Goal: Transaction & Acquisition: Purchase product/service

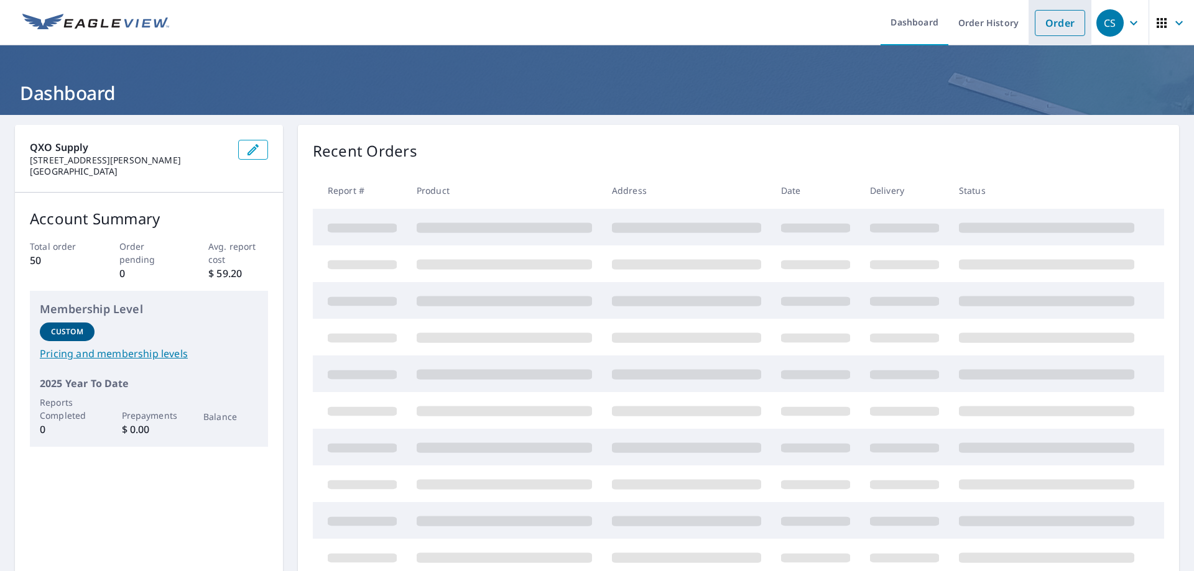
click at [1063, 24] on link "Order" at bounding box center [1060, 23] width 50 height 26
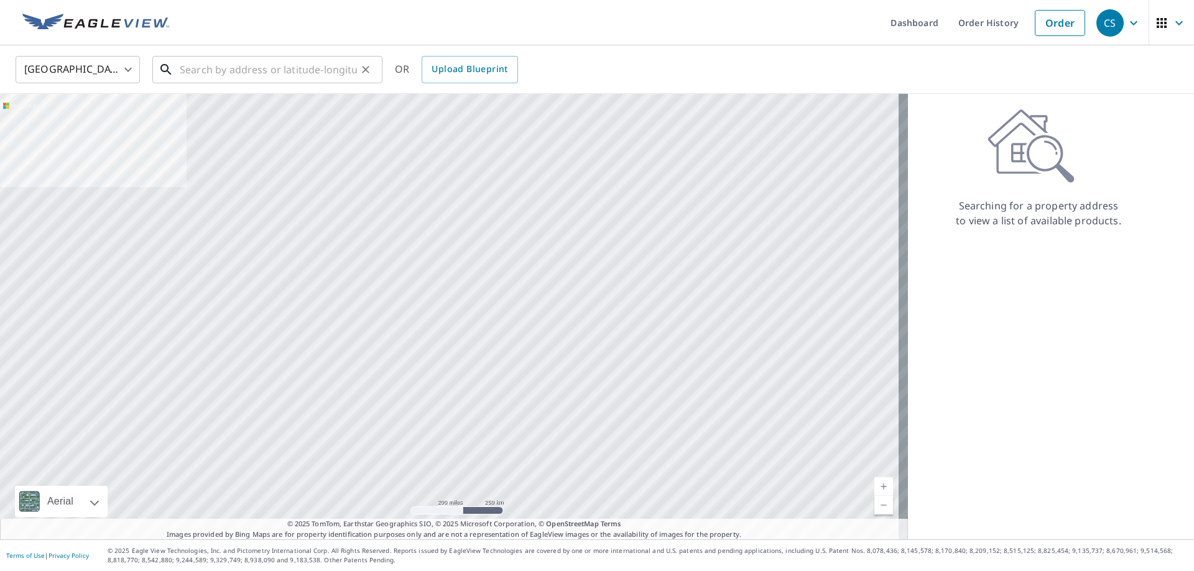
click at [184, 67] on input "text" at bounding box center [268, 69] width 177 height 35
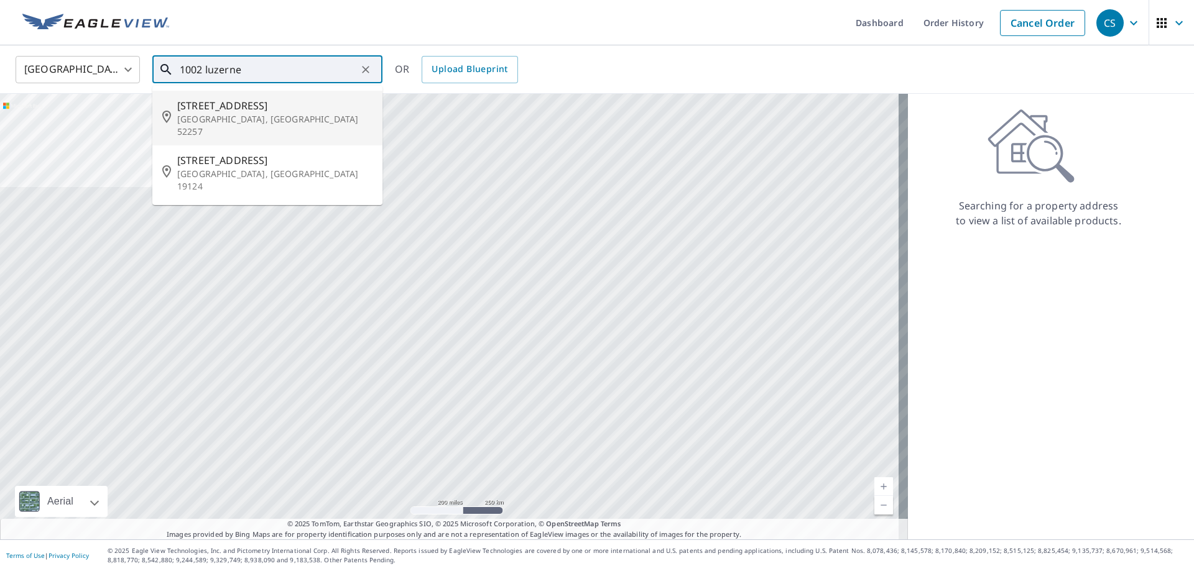
click at [193, 106] on span "[STREET_ADDRESS]" at bounding box center [274, 105] width 195 height 15
type input "[STREET_ADDRESS]"
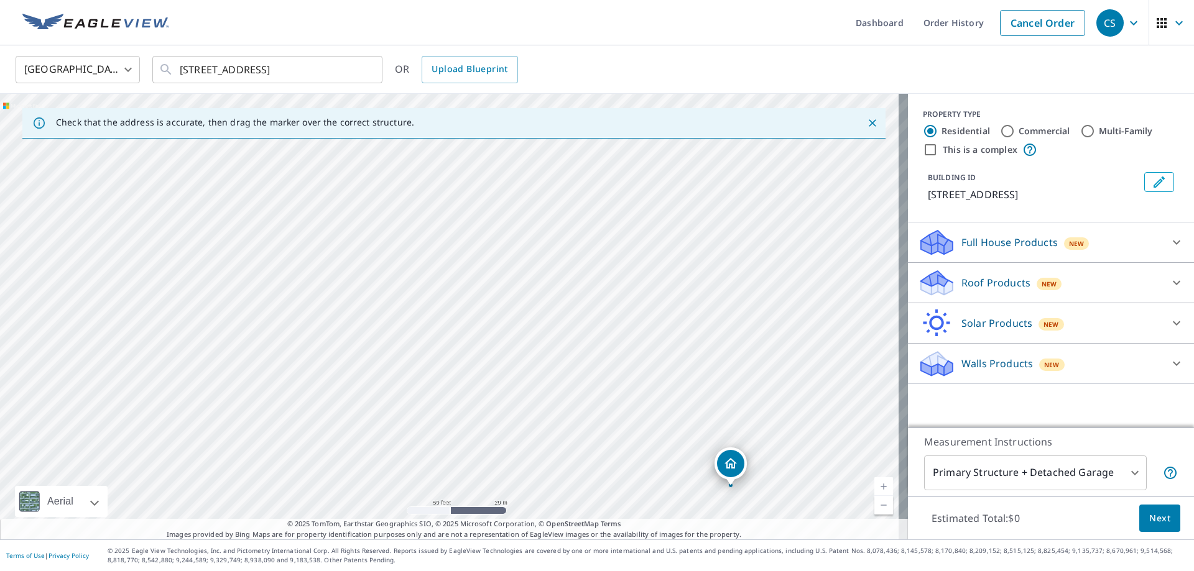
drag, startPoint x: 635, startPoint y: 354, endPoint x: 724, endPoint y: 456, distance: 135.3
click at [1169, 279] on icon at bounding box center [1176, 282] width 15 height 15
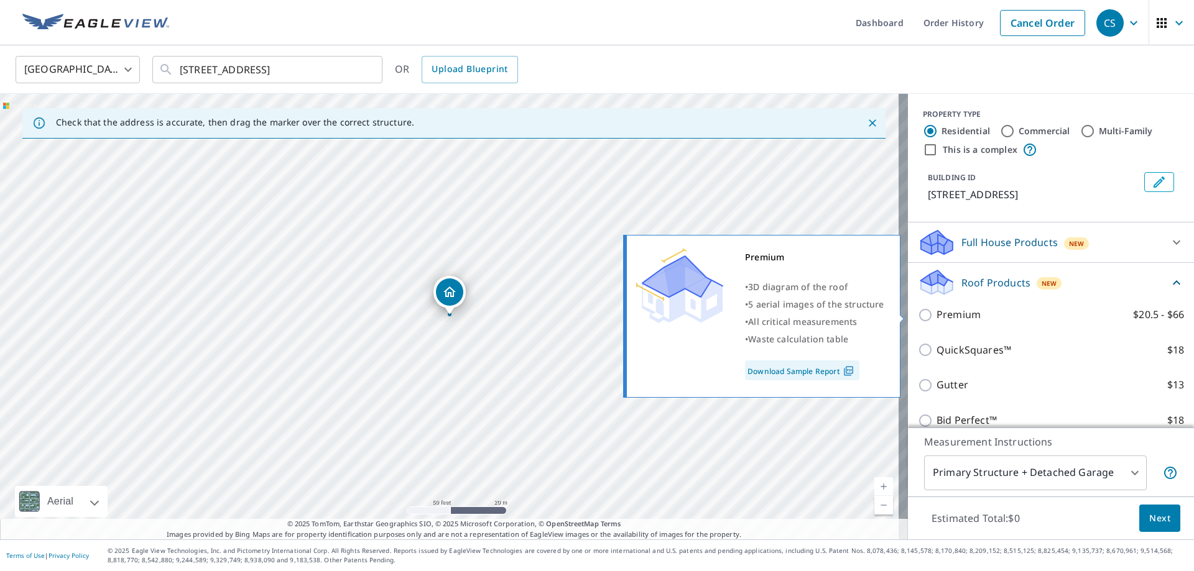
click at [918, 312] on input "Premium $20.5 - $66" at bounding box center [927, 315] width 19 height 15
checkbox input "true"
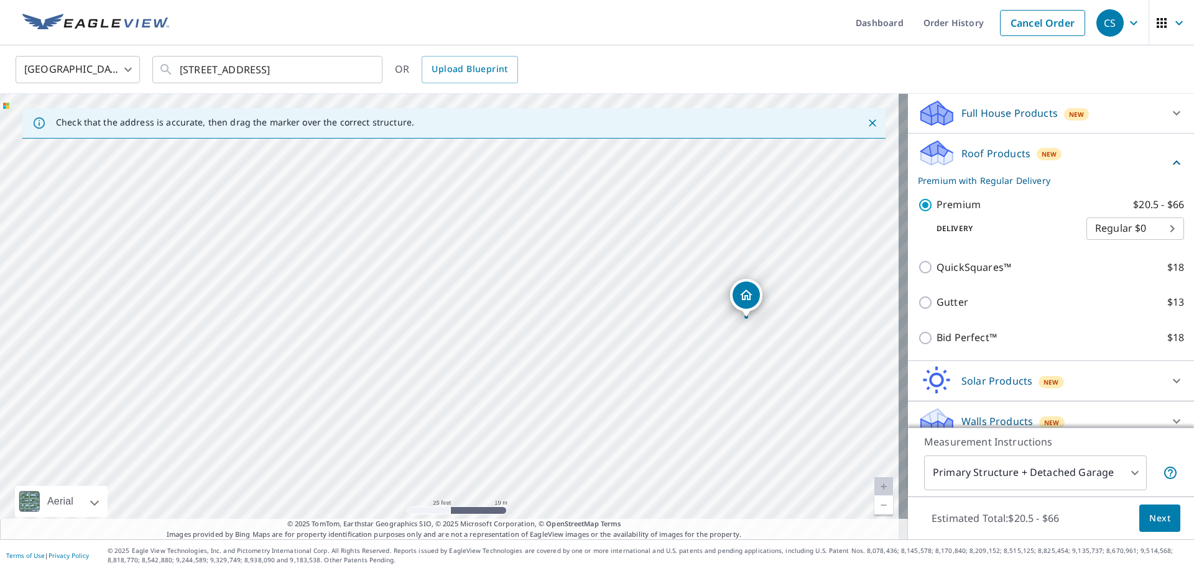
scroll to position [144, 0]
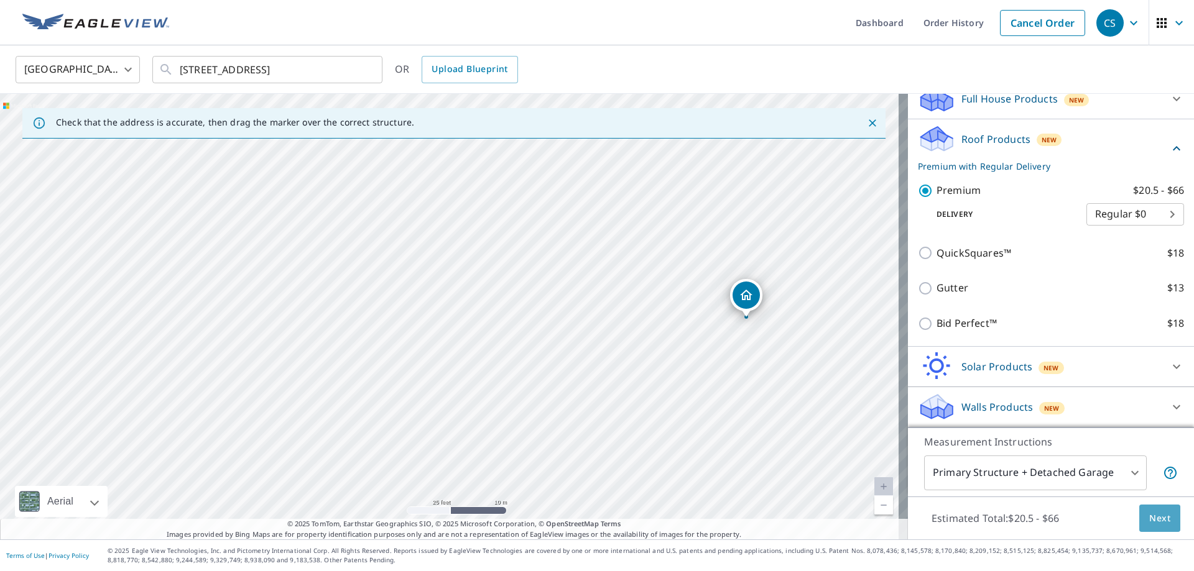
click at [1152, 521] on span "Next" at bounding box center [1159, 519] width 21 height 16
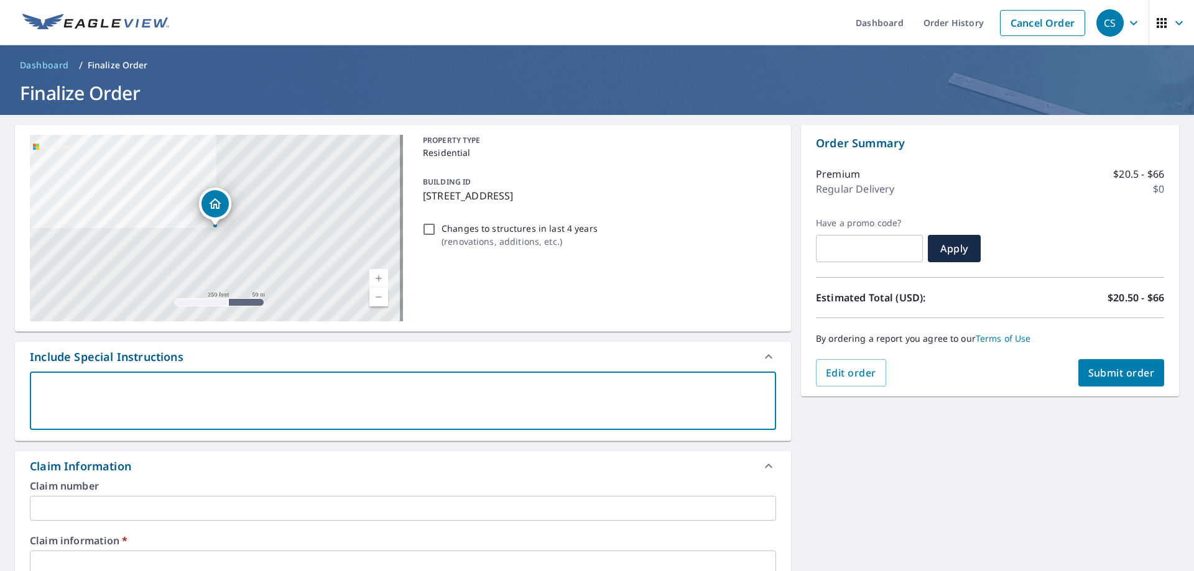
click at [64, 384] on textarea at bounding box center [403, 401] width 729 height 35
type textarea "p"
type textarea "x"
checkbox input "true"
type textarea "pl"
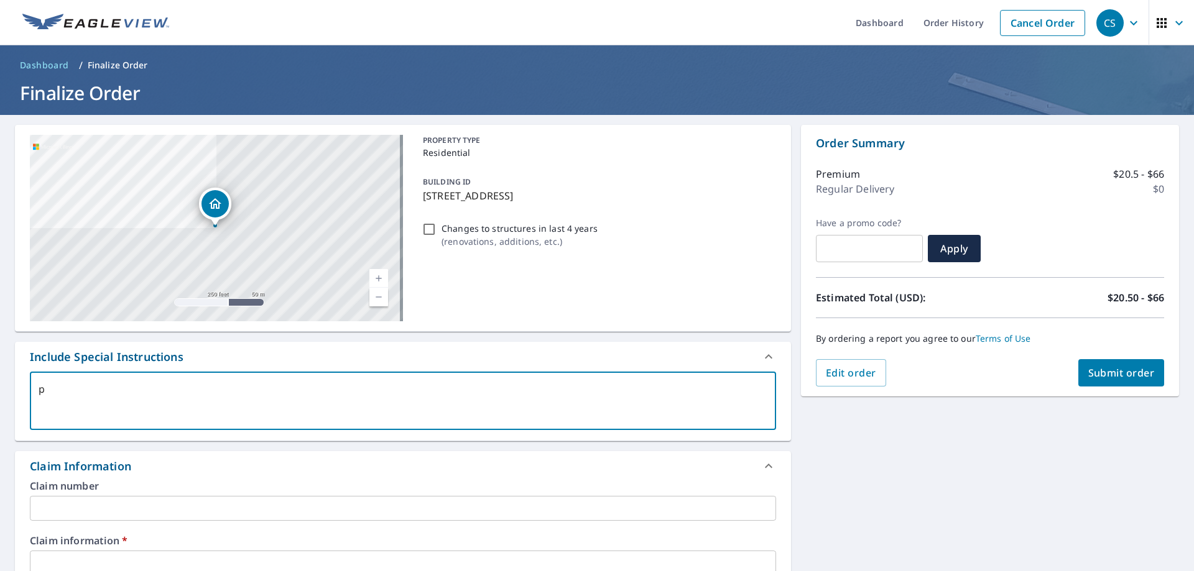
type textarea "x"
checkbox input "true"
type textarea "ple"
type textarea "x"
checkbox input "true"
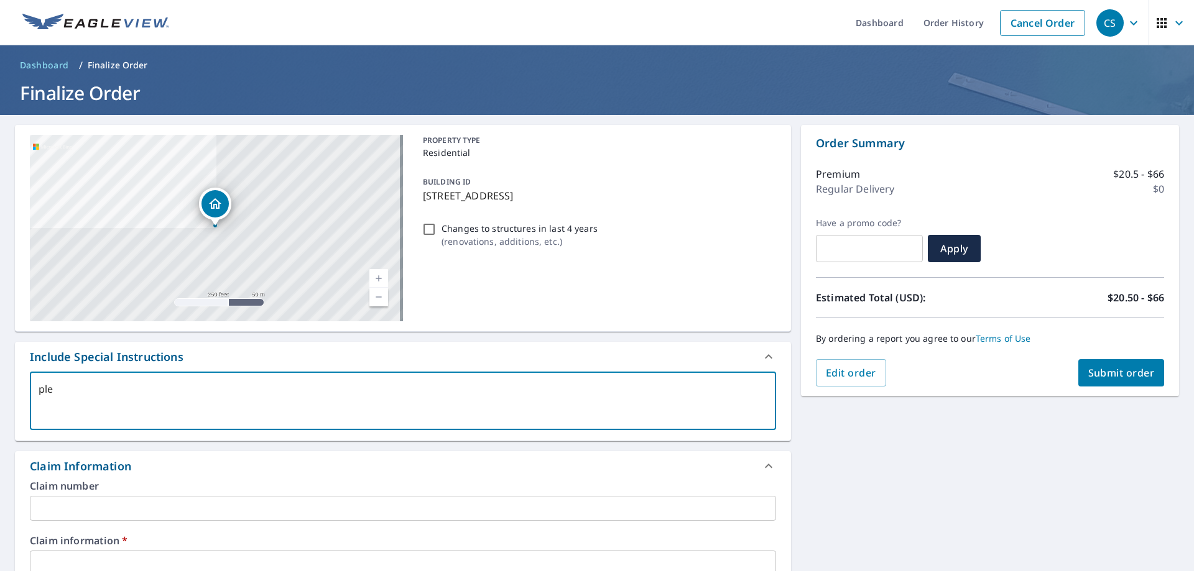
type textarea "plea"
type textarea "x"
checkbox input "true"
type textarea "pleas"
type textarea "x"
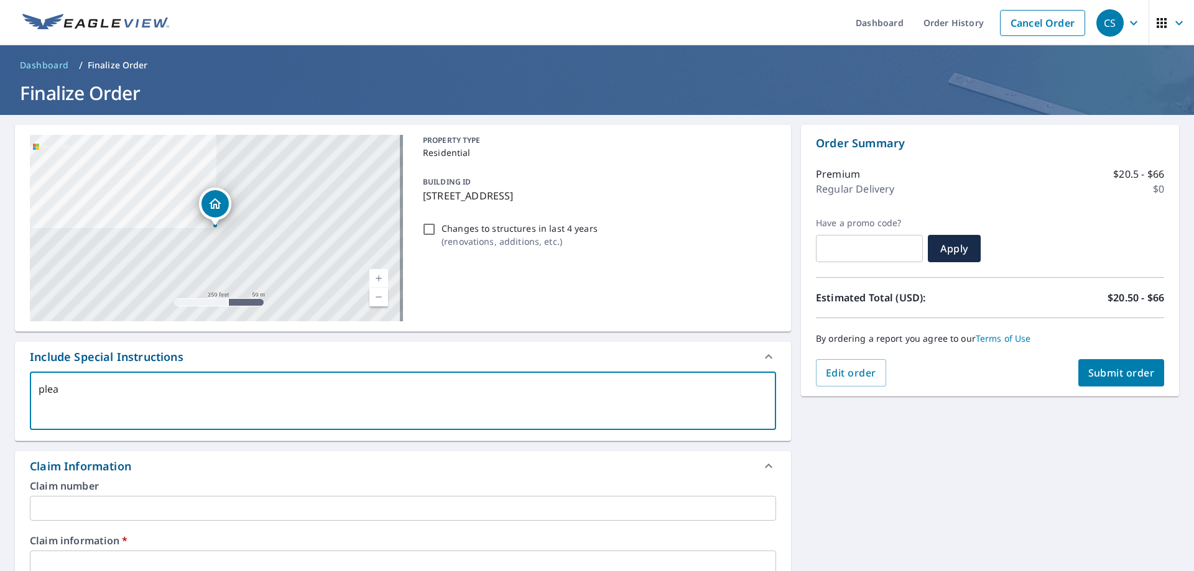
checkbox input "true"
type textarea "please"
type textarea "x"
checkbox input "true"
type textarea "please"
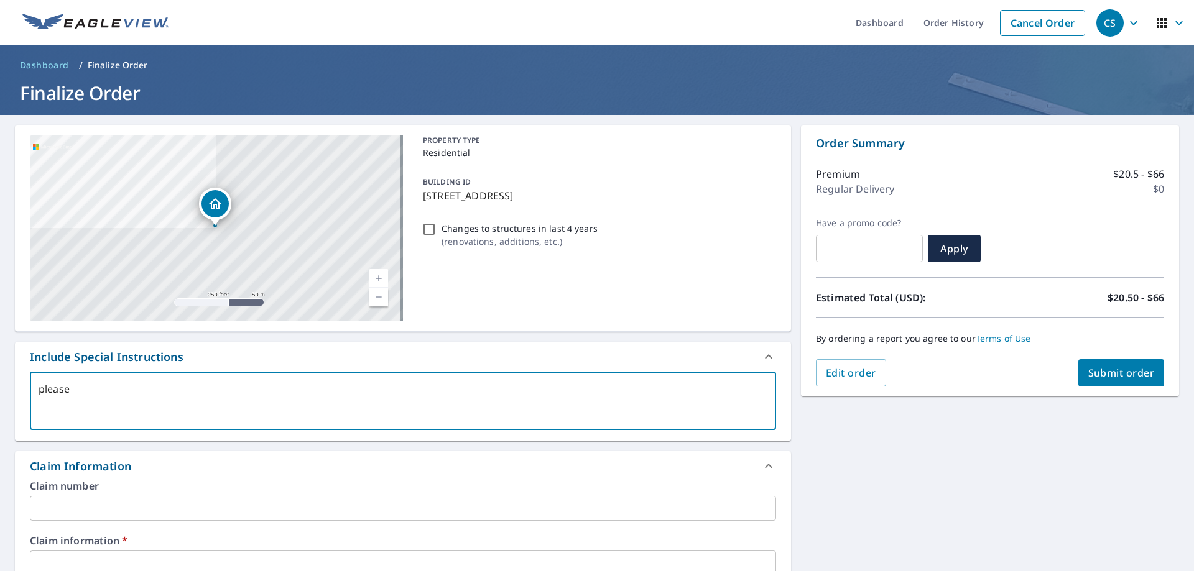
type textarea "x"
checkbox input "true"
type textarea "please j"
type textarea "x"
checkbox input "true"
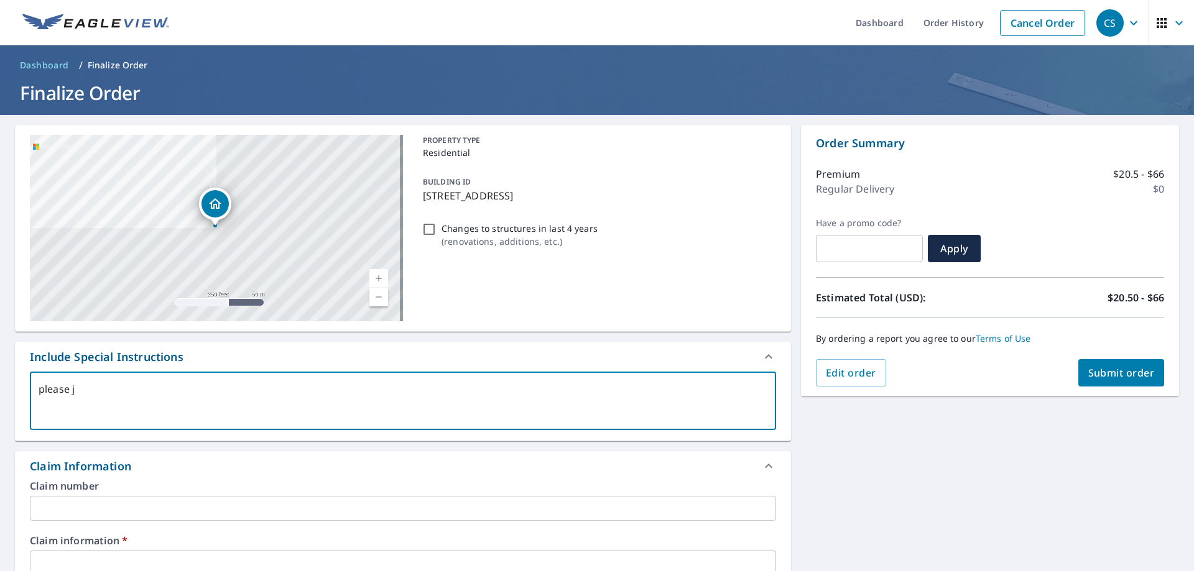
type textarea "please ju"
type textarea "x"
checkbox input "true"
type textarea "please jus"
type textarea "x"
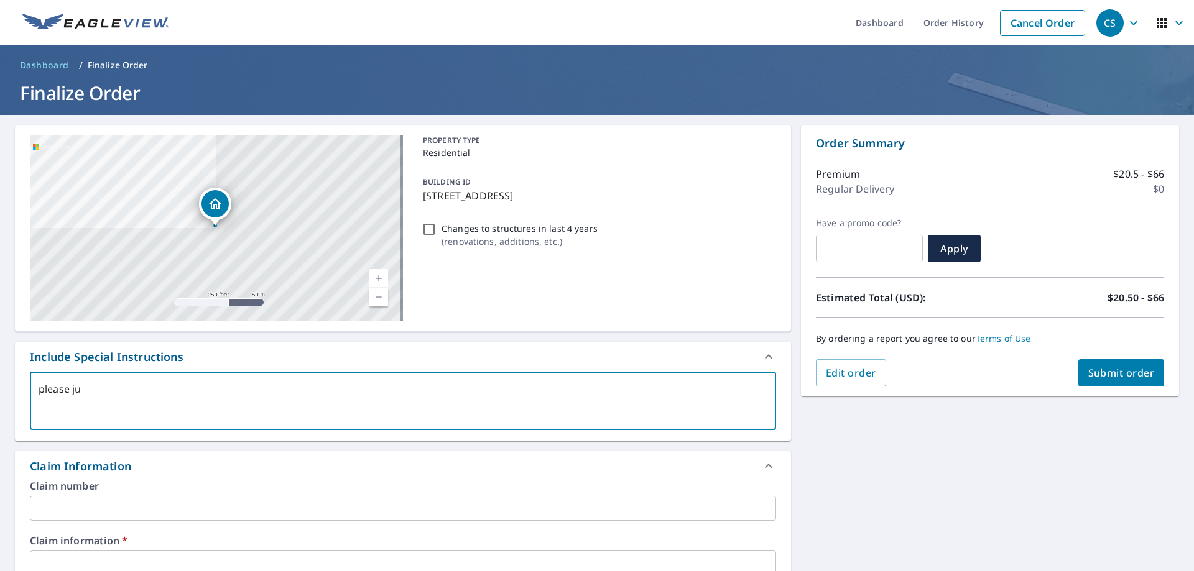
checkbox input "true"
type textarea "please just"
type textarea "x"
checkbox input "true"
type textarea "please just"
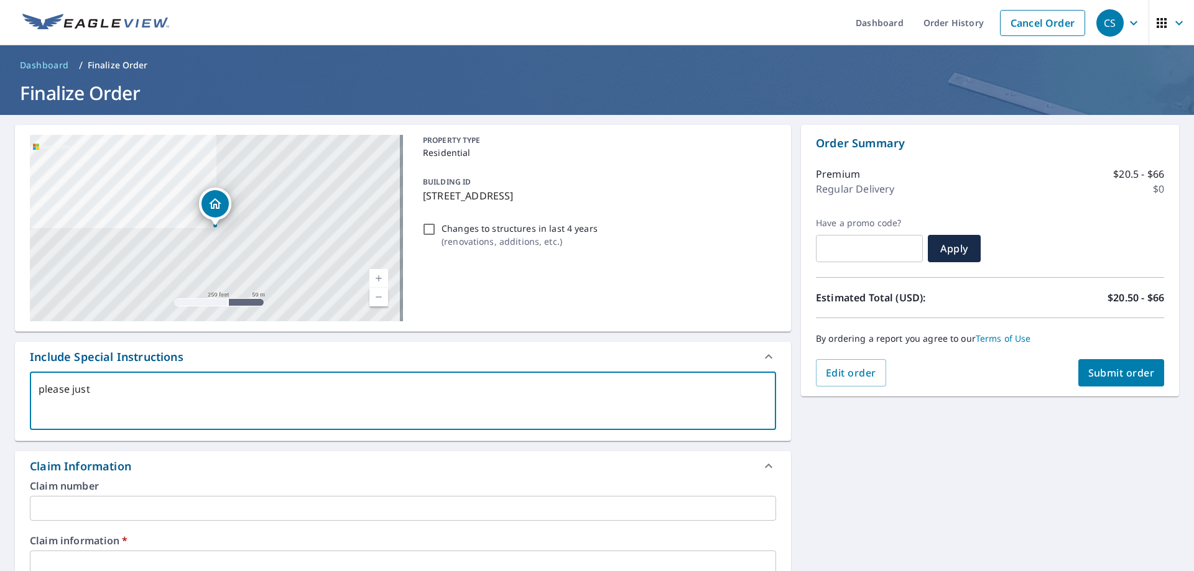
type textarea "x"
checkbox input "true"
type textarea "please just d"
type textarea "x"
checkbox input "true"
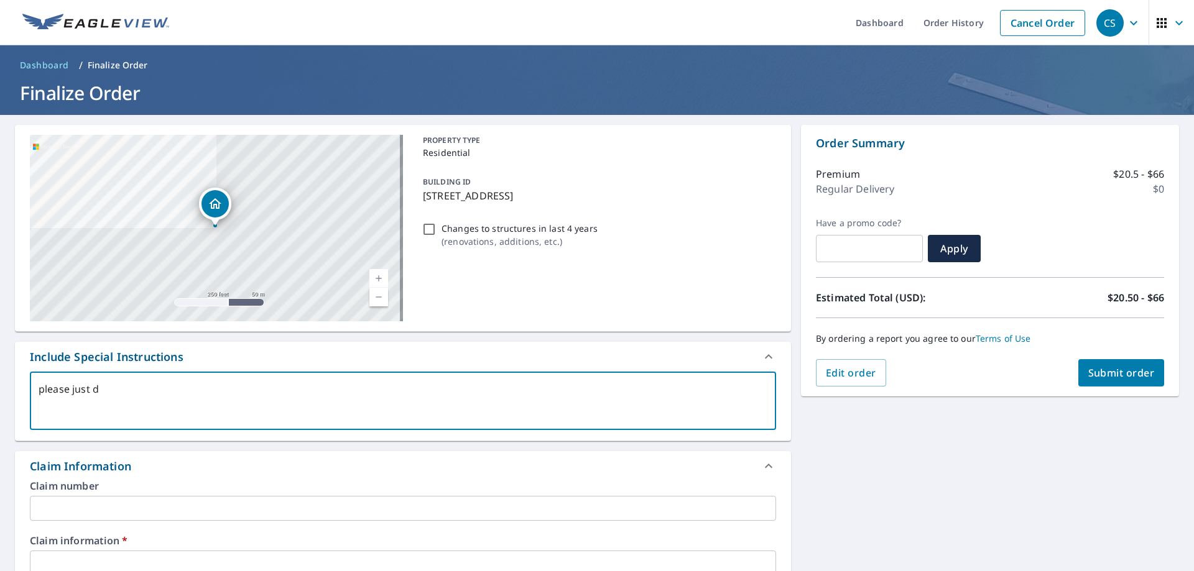
type textarea "please just do"
type textarea "x"
checkbox input "true"
type textarea "please just do"
type textarea "x"
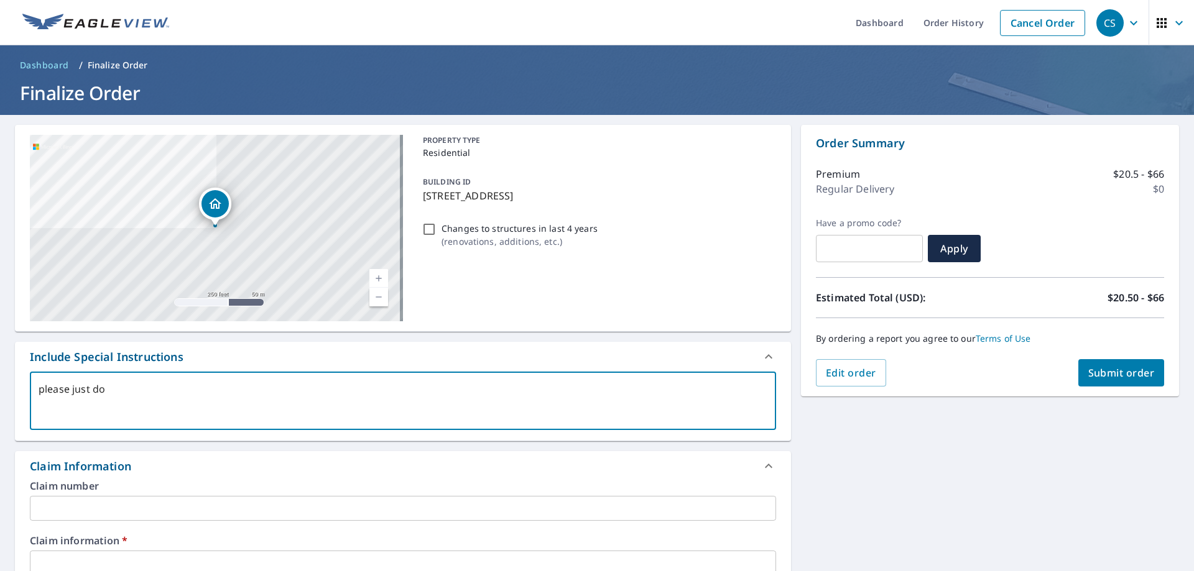
checkbox input "true"
type textarea "please just do r"
type textarea "x"
checkbox input "true"
type textarea "please just do re"
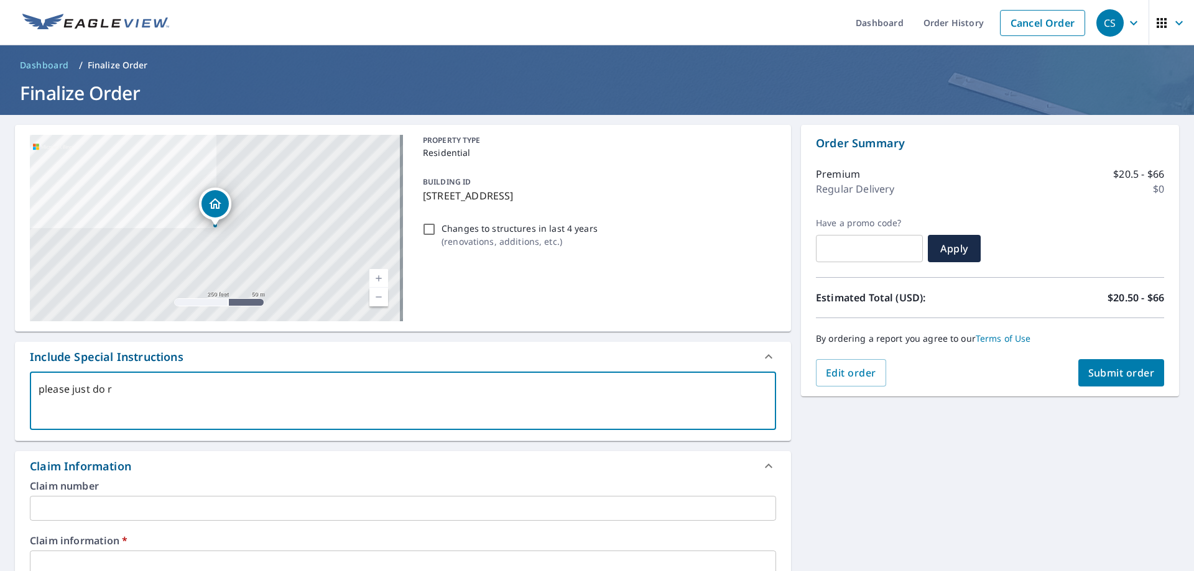
type textarea "x"
checkbox input "true"
type textarea "please just do rep"
type textarea "x"
checkbox input "true"
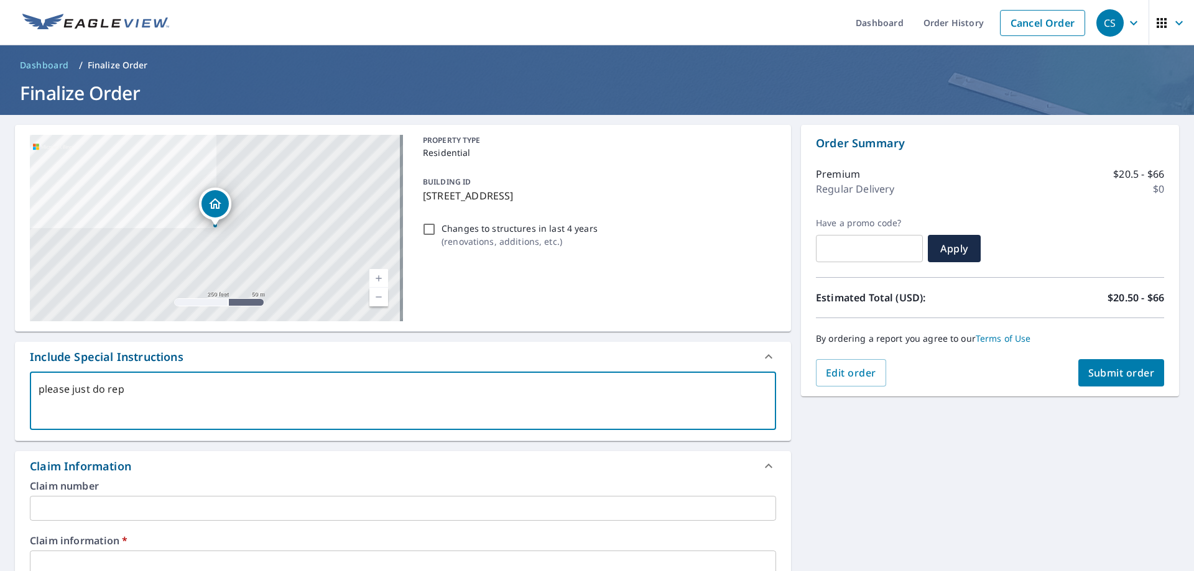
type textarea "please just do repo"
type textarea "x"
checkbox input "true"
type textarea "please just do repor"
type textarea "x"
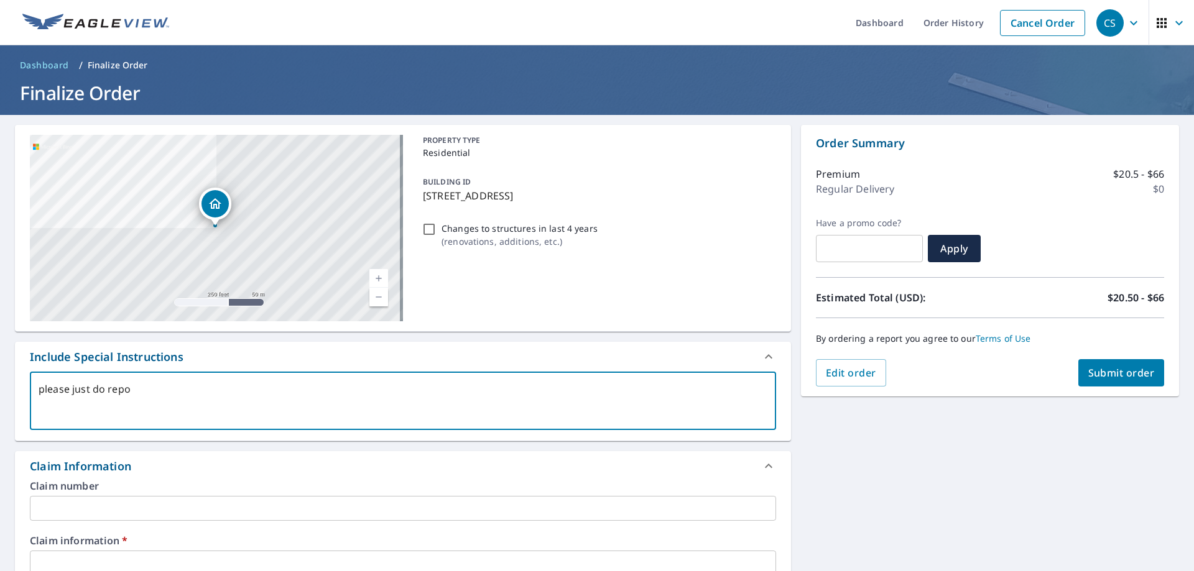
checkbox input "true"
type textarea "please just do report"
type textarea "x"
checkbox input "true"
type textarea "please just do report"
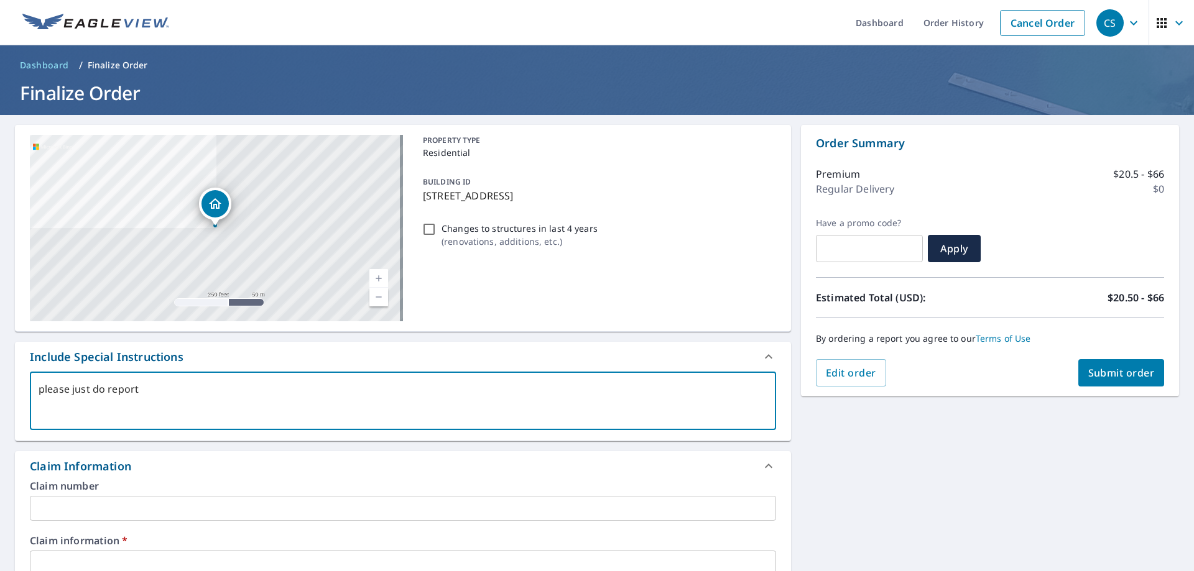
type textarea "x"
checkbox input "true"
type textarea "please just do report f"
type textarea "x"
checkbox input "true"
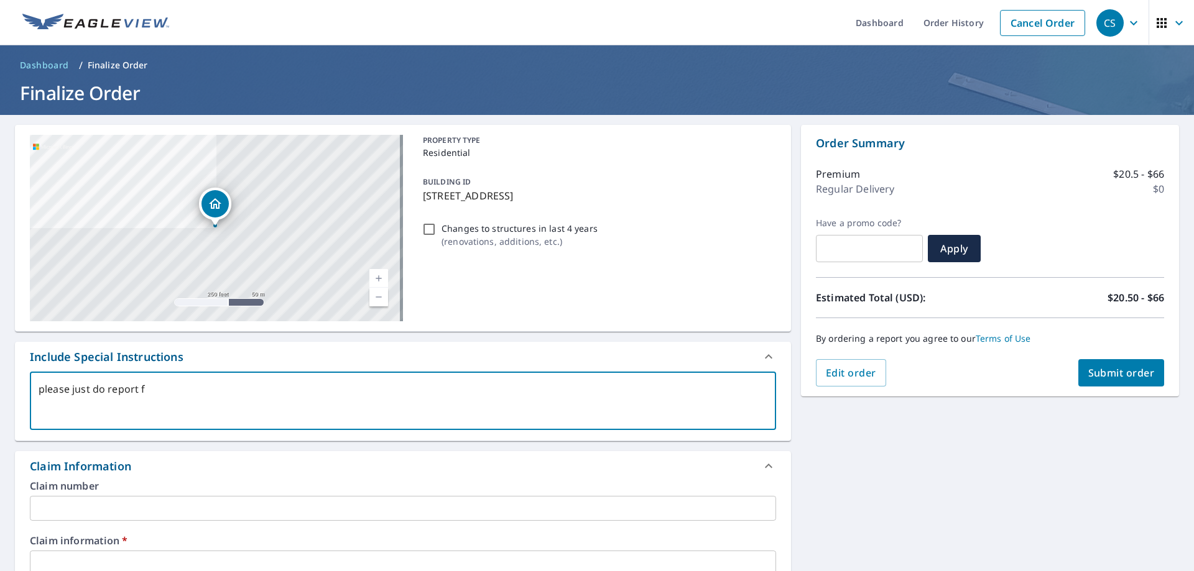
type textarea "please just do report fo"
type textarea "x"
checkbox input "true"
type textarea "please just do report for"
type textarea "x"
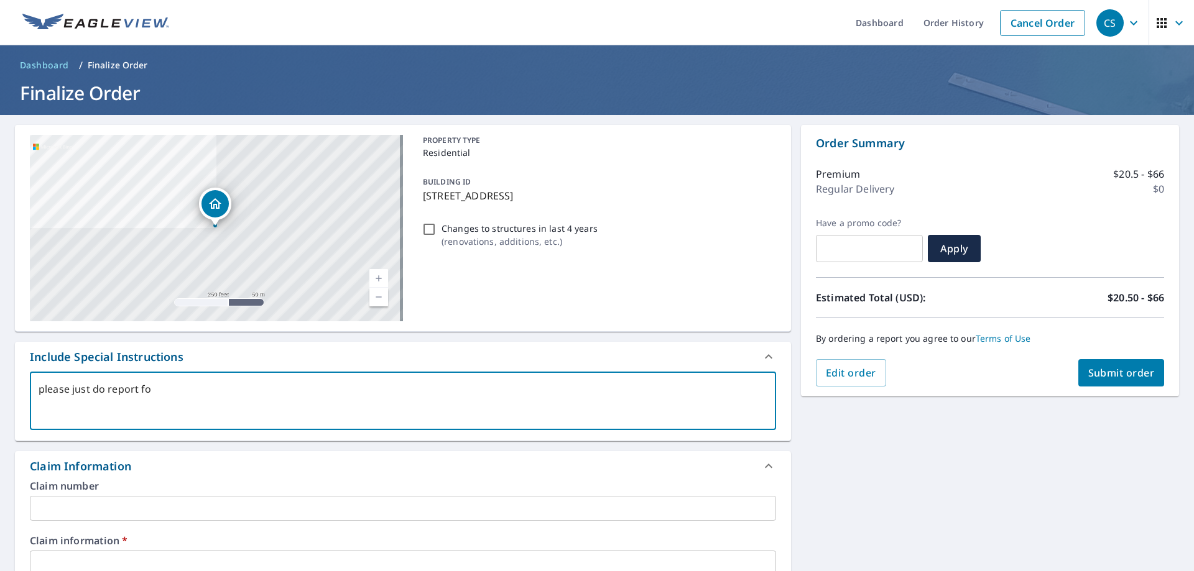
checkbox input "true"
type textarea "please just do report for"
type textarea "x"
checkbox input "true"
type textarea "please just do report for w"
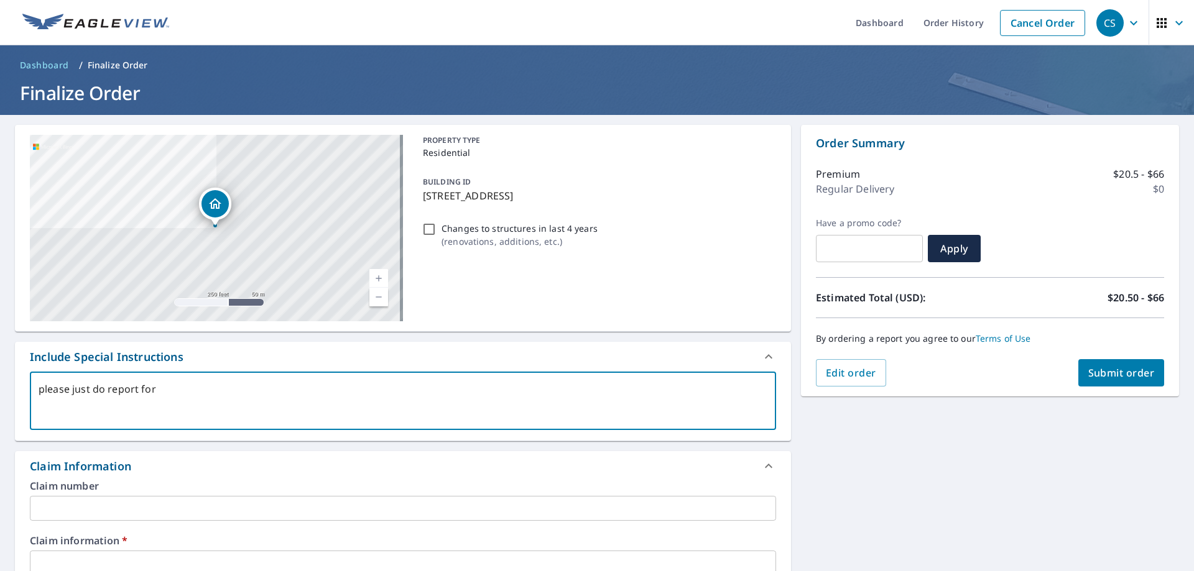
type textarea "x"
checkbox input "true"
type textarea "please just do report for wh"
type textarea "x"
checkbox input "true"
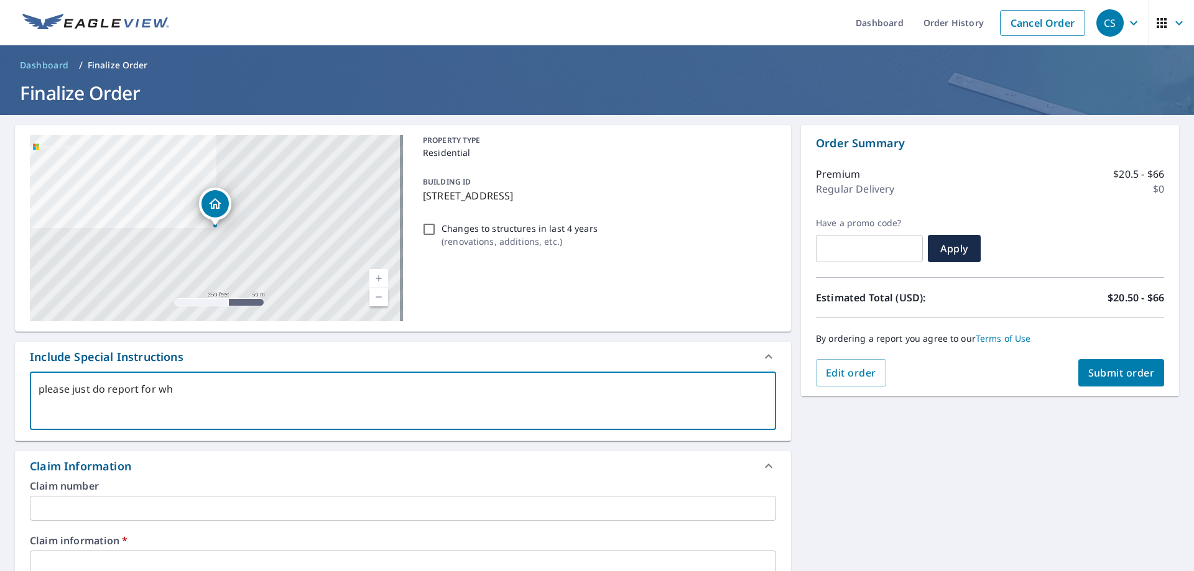
type textarea "please just do report for wha"
type textarea "x"
checkbox input "true"
type textarea "please just do report for what"
type textarea "x"
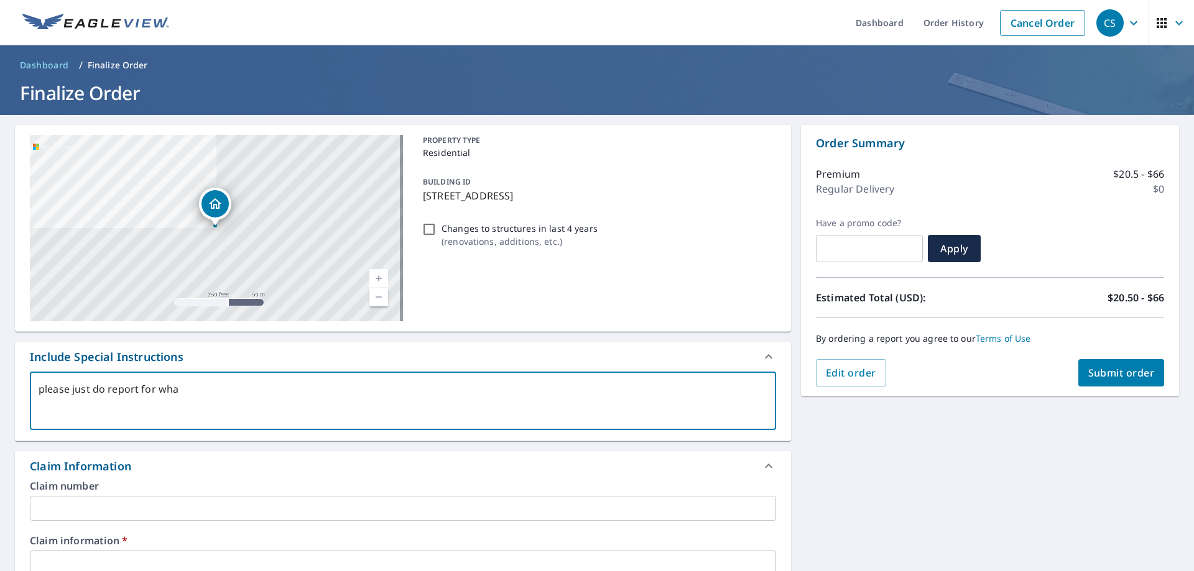
checkbox input "true"
type textarea "please just do report for wha"
type textarea "x"
checkbox input "true"
type textarea "please just do report for wh"
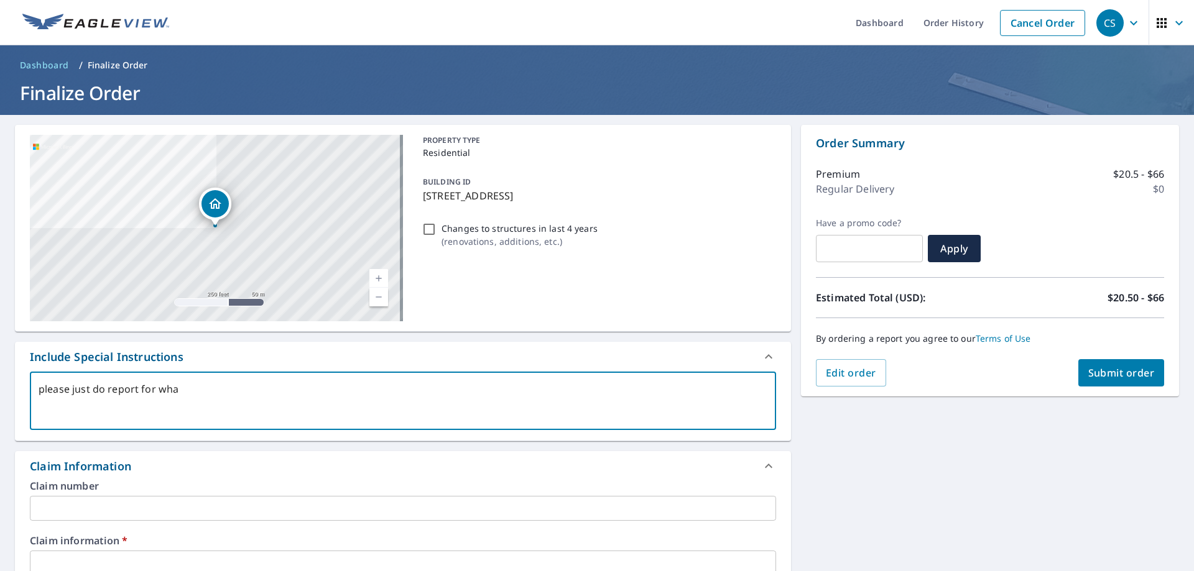
type textarea "x"
checkbox input "true"
type textarea "please just do report for w"
type textarea "x"
checkbox input "true"
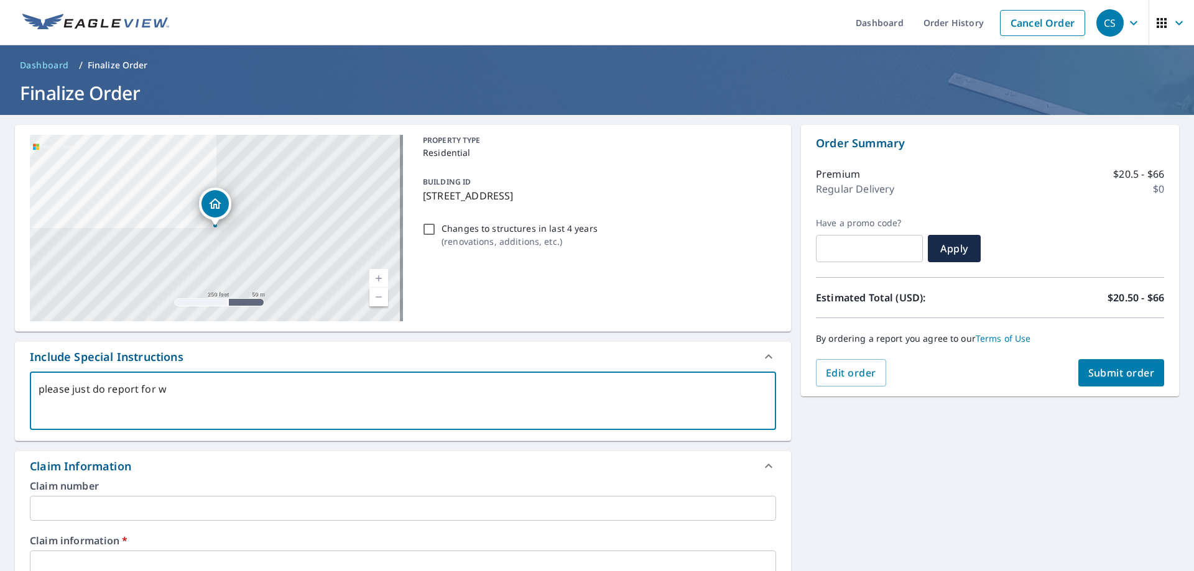
type textarea "please just do report for"
type textarea "x"
checkbox input "true"
type textarea "please just do report for t"
type textarea "x"
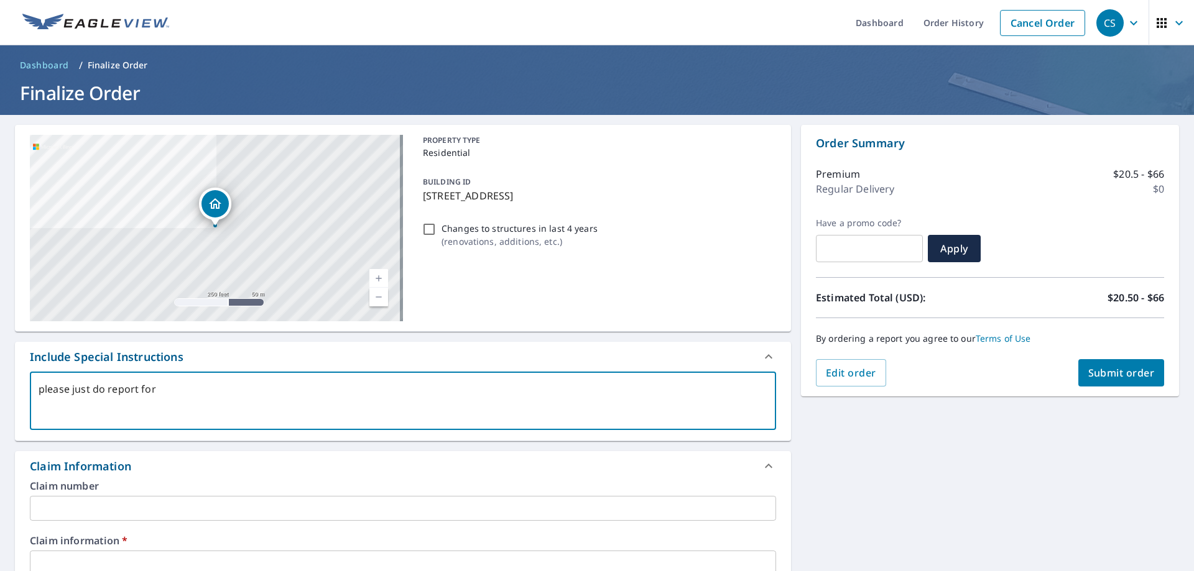
checkbox input "true"
type textarea "please just do report for th"
type textarea "x"
checkbox input "true"
type textarea "please just do report for the"
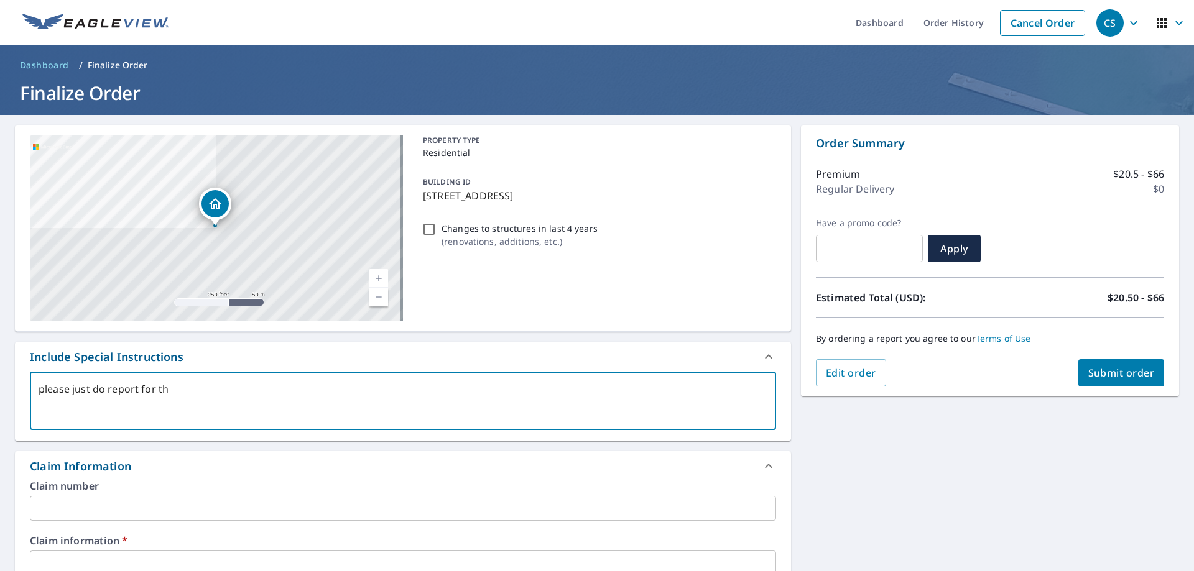
type textarea "x"
checkbox input "true"
type textarea "please just do report for th"
type textarea "x"
checkbox input "true"
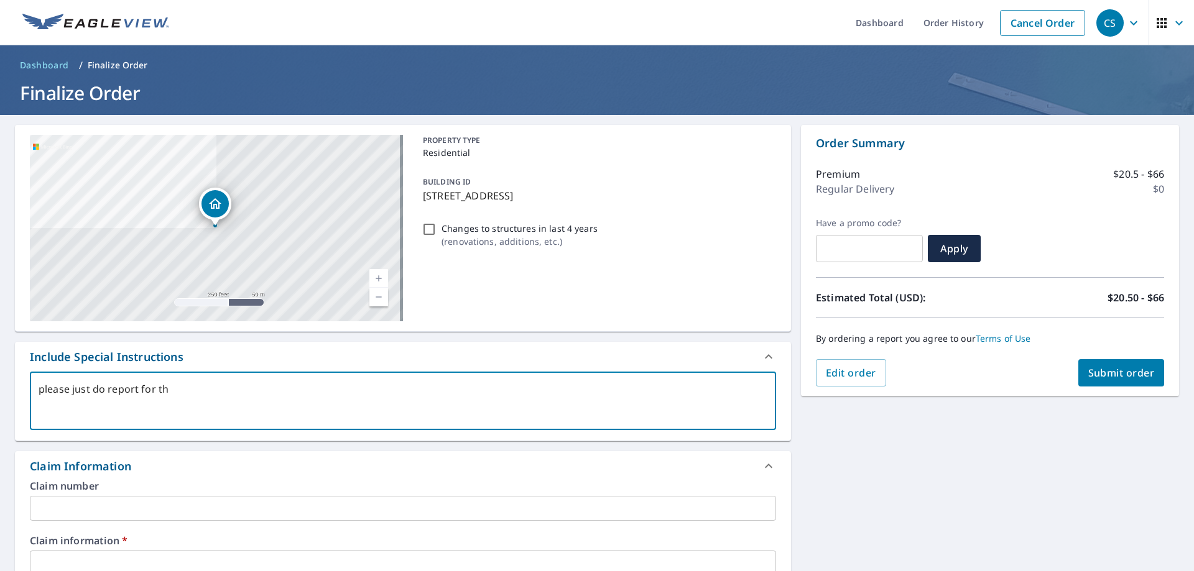
type textarea "please just do report for t"
type textarea "x"
checkbox input "true"
type textarea "please just do report for"
type textarea "x"
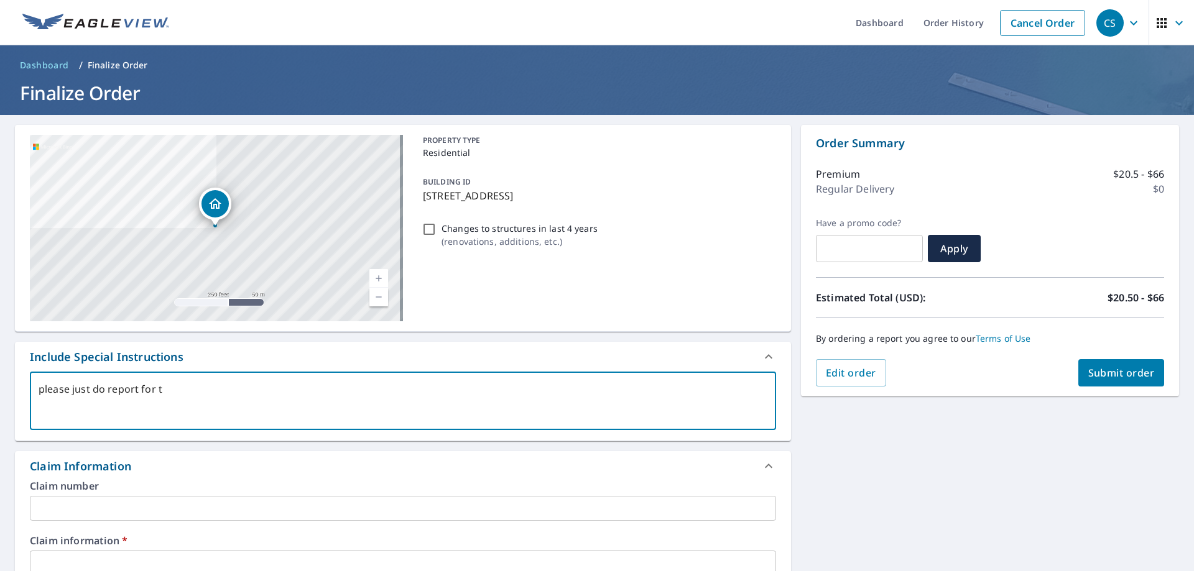
checkbox input "true"
type textarea "please just do report for j"
type textarea "x"
checkbox input "true"
type textarea "please just do report for [PERSON_NAME]"
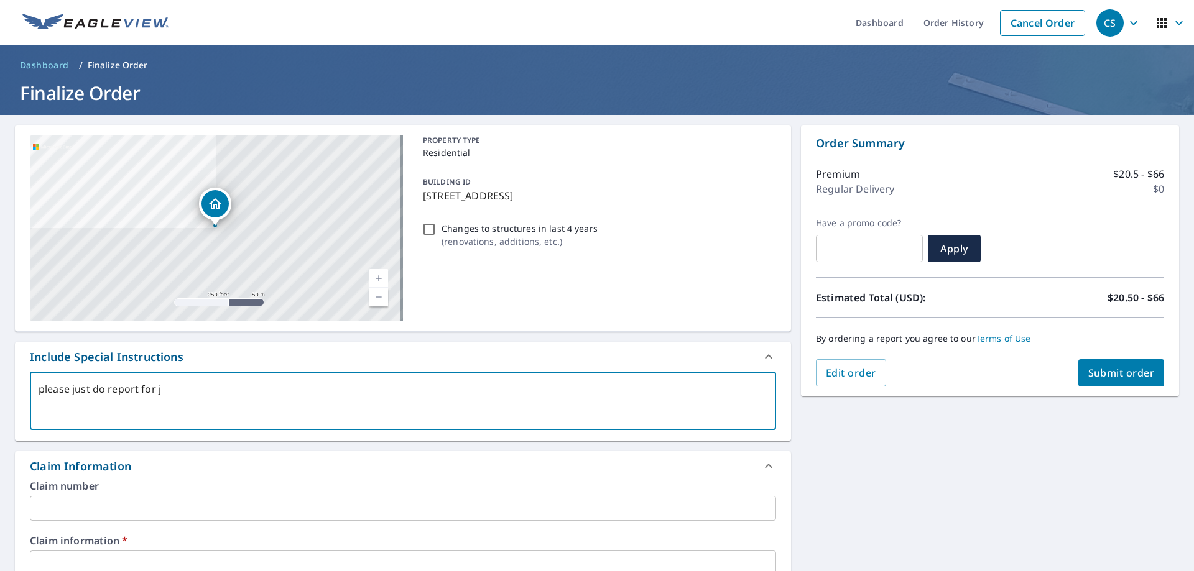
type textarea "x"
checkbox input "true"
type textarea "please just do report for jus"
type textarea "x"
checkbox input "true"
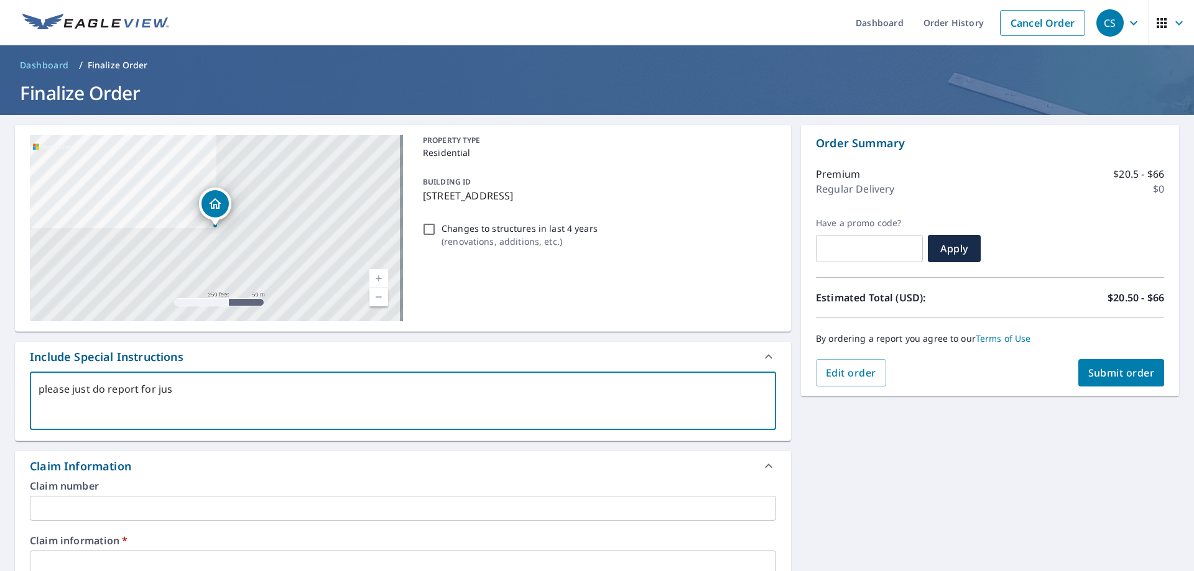
type textarea "please just do report for just"
type textarea "x"
checkbox input "true"
type textarea "please just do report for just"
type textarea "x"
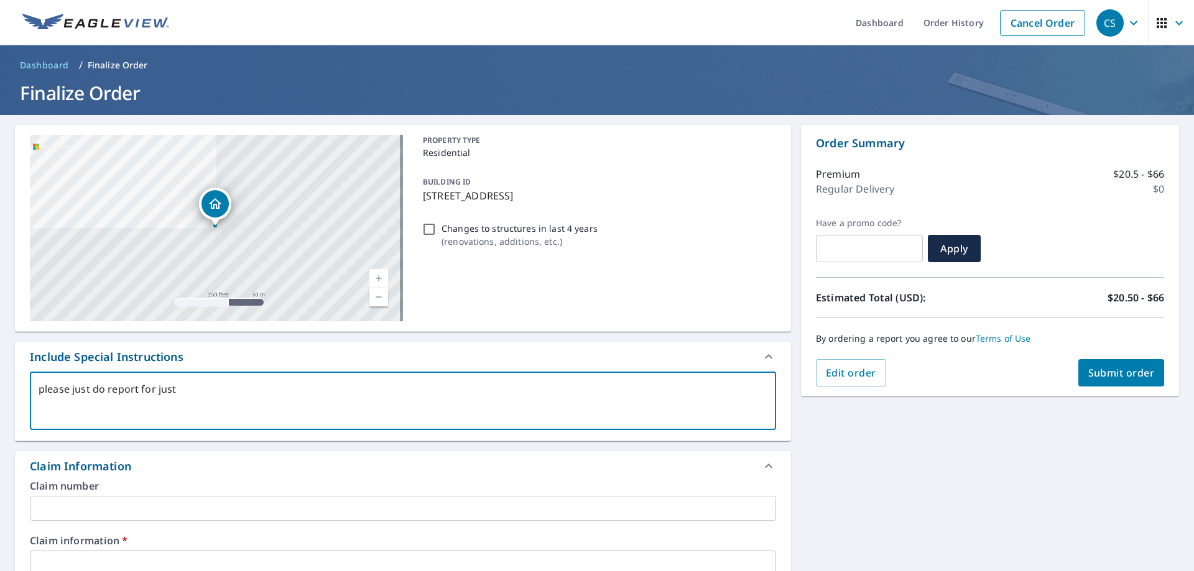
checkbox input "true"
type textarea "please just do report for just t"
type textarea "x"
checkbox input "true"
type textarea "please just do report for just th"
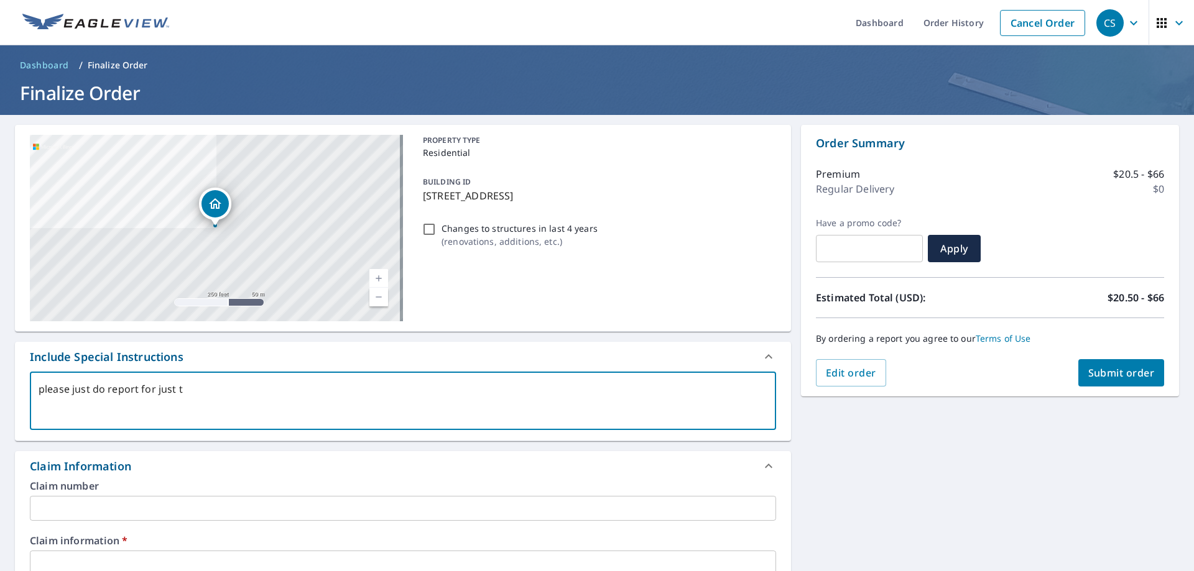
type textarea "x"
checkbox input "true"
type textarea "please just do report for just the"
type textarea "x"
checkbox input "true"
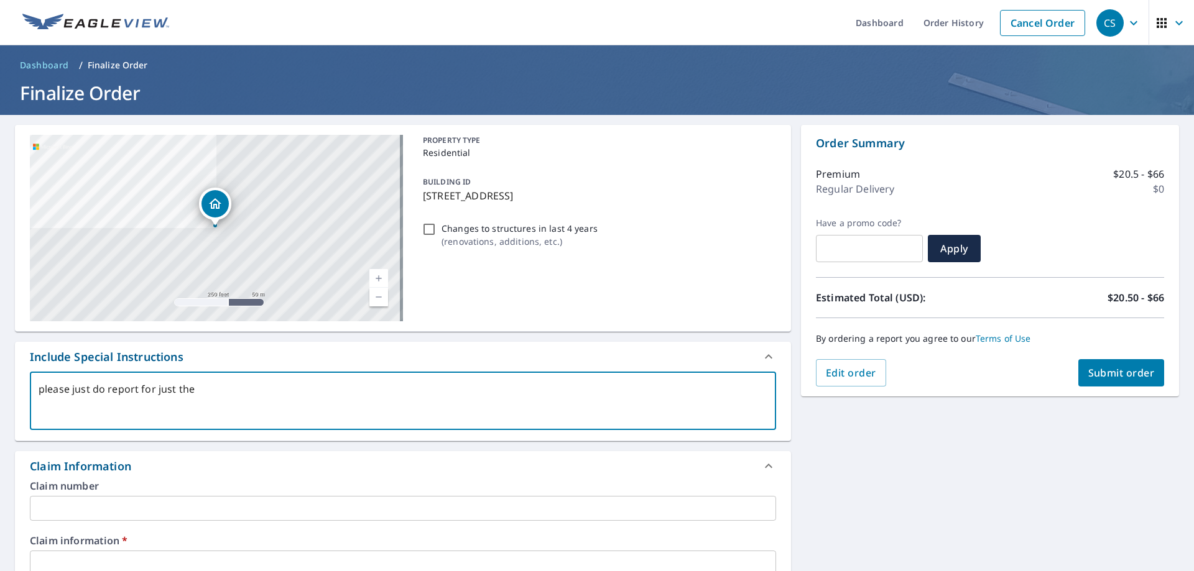
type textarea "please just do report for just the"
type textarea "x"
checkbox input "true"
type textarea "please just do report for just the b"
type textarea "x"
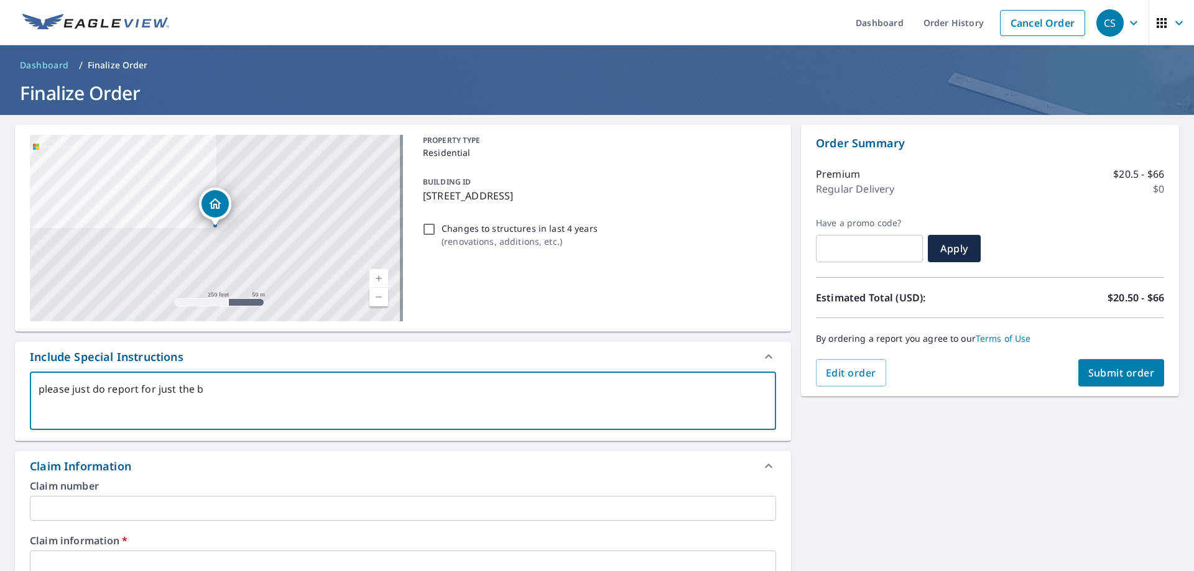
checkbox input "true"
type textarea "please just do report for just the bu"
type textarea "x"
checkbox input "true"
type textarea "please just do report for just the [PERSON_NAME]"
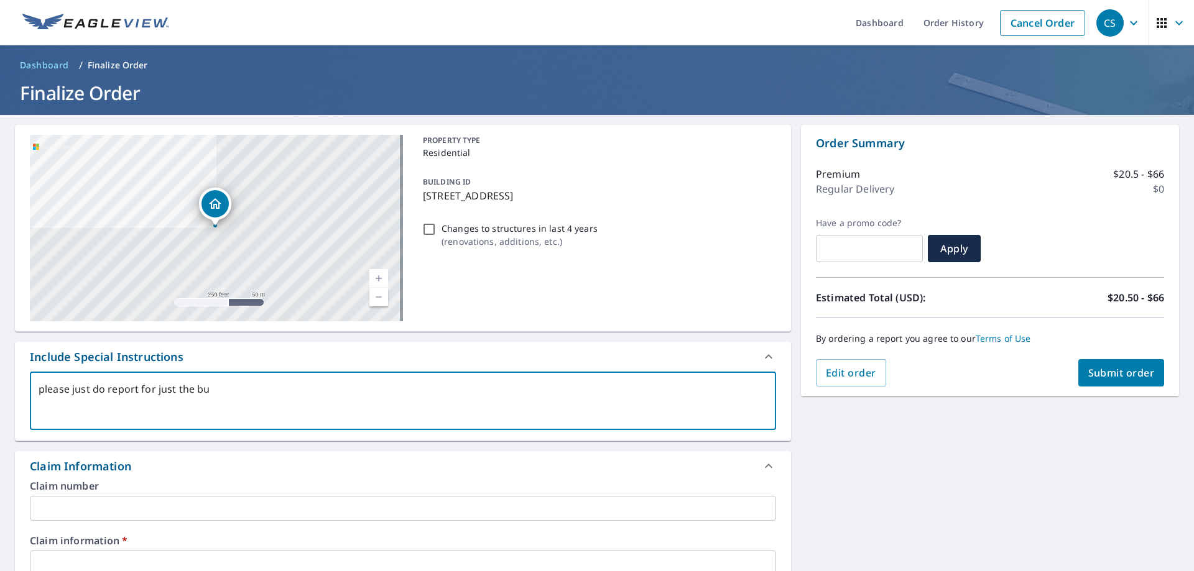
type textarea "x"
checkbox input "true"
type textarea "please just do report for just the buil"
type textarea "x"
checkbox input "true"
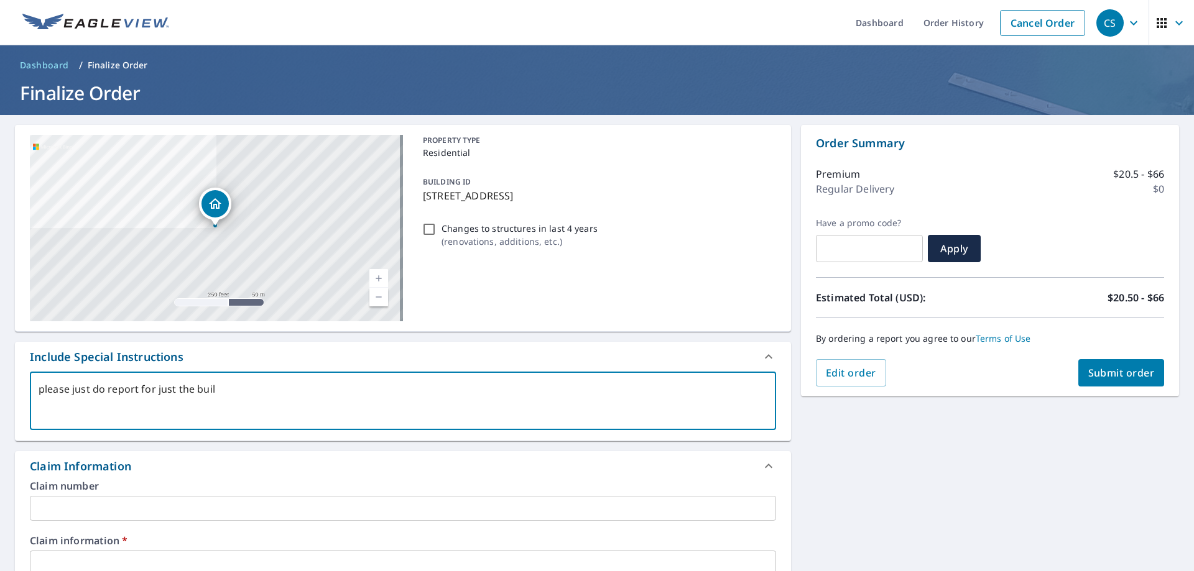
type textarea "please just do report for just the build"
type textarea "x"
checkbox input "true"
type textarea "please just do report for just the buildi"
type textarea "x"
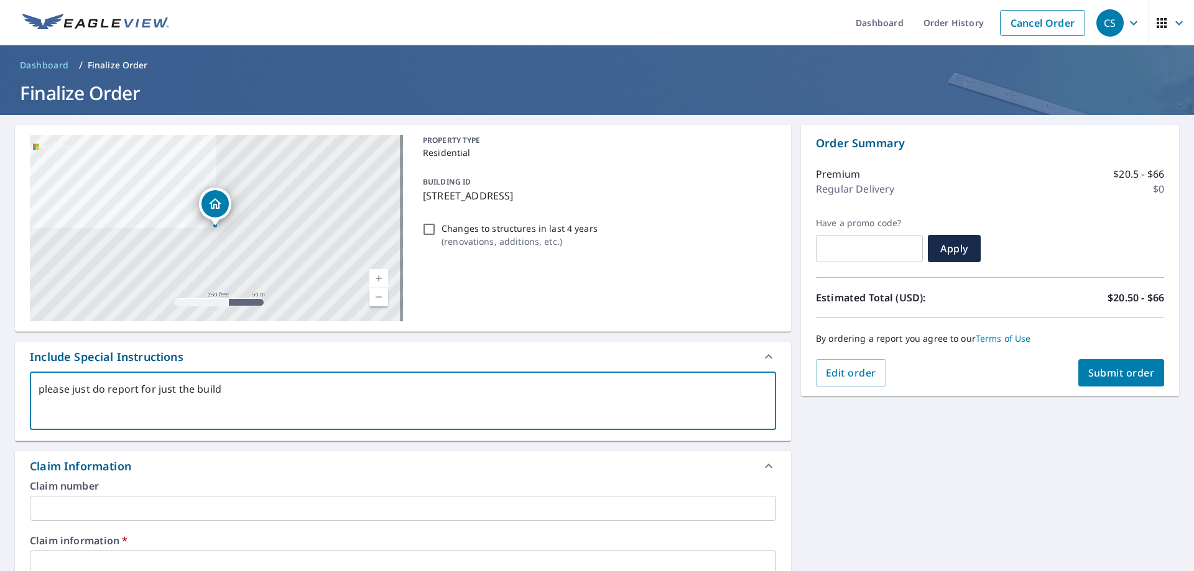
checkbox input "true"
type textarea "please just do report for just the buildin"
type textarea "x"
checkbox input "true"
type textarea "please just do report for just the building"
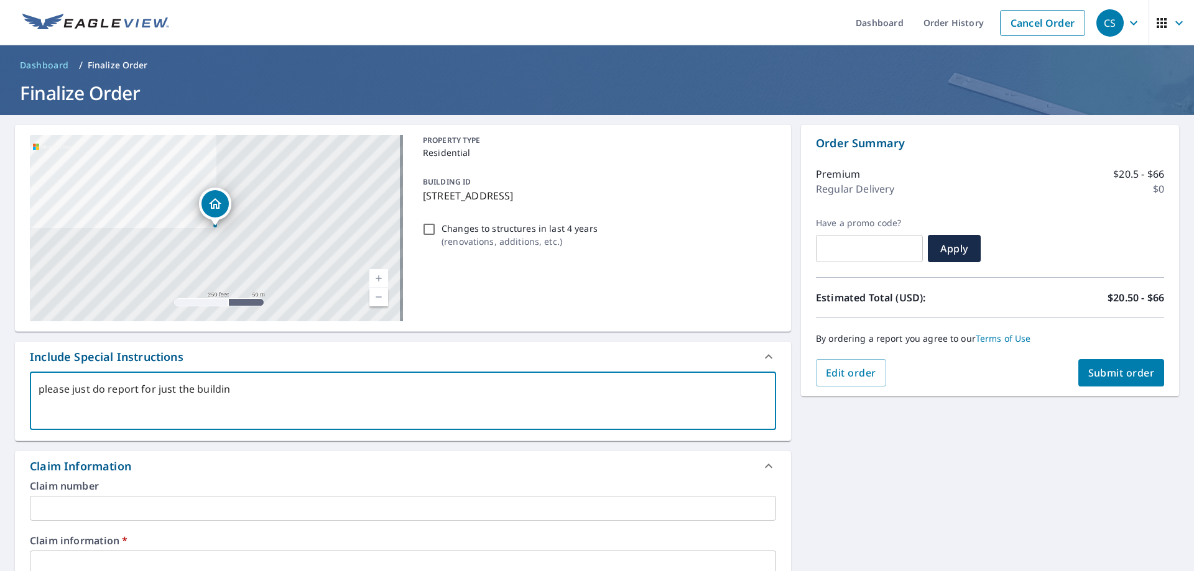
type textarea "x"
checkbox input "true"
type textarea "please just do report for just the building"
type textarea "x"
checkbox input "true"
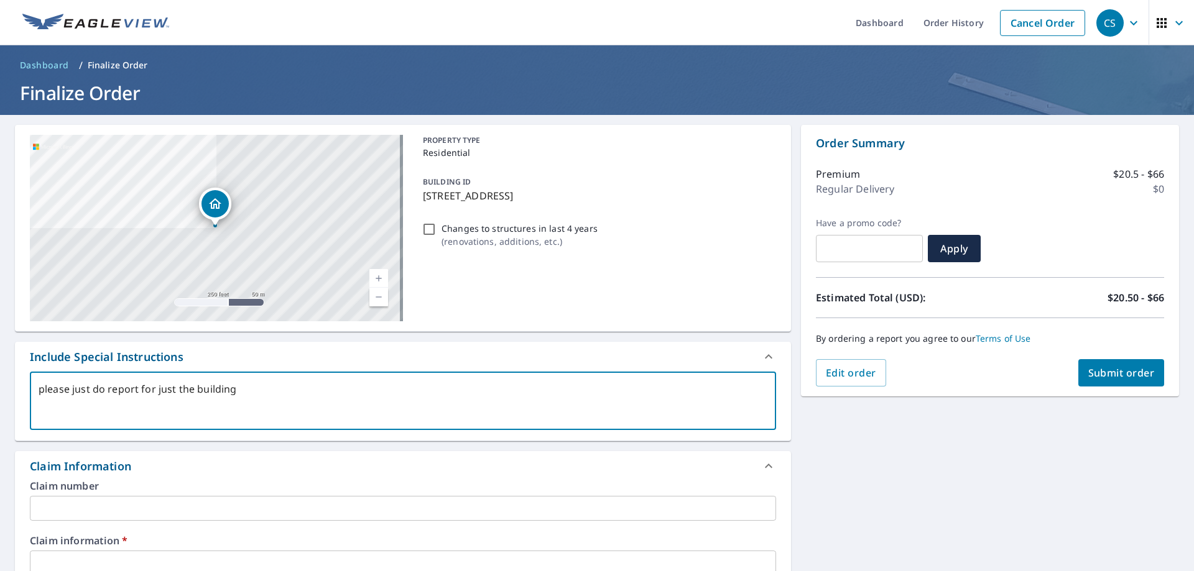
type textarea "please just do report for just the building t"
type textarea "x"
checkbox input "true"
type textarea "please just do report for just the building th"
type textarea "x"
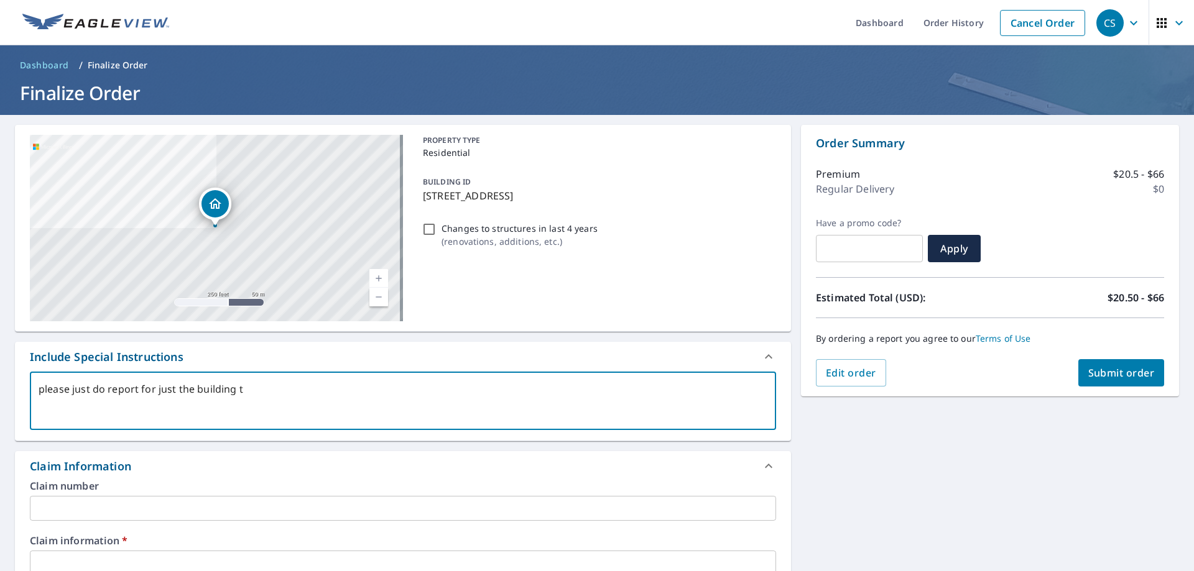
checkbox input "true"
type textarea "please just do report for just the building tha"
type textarea "x"
checkbox input "true"
type textarea "please just do report for just the building that"
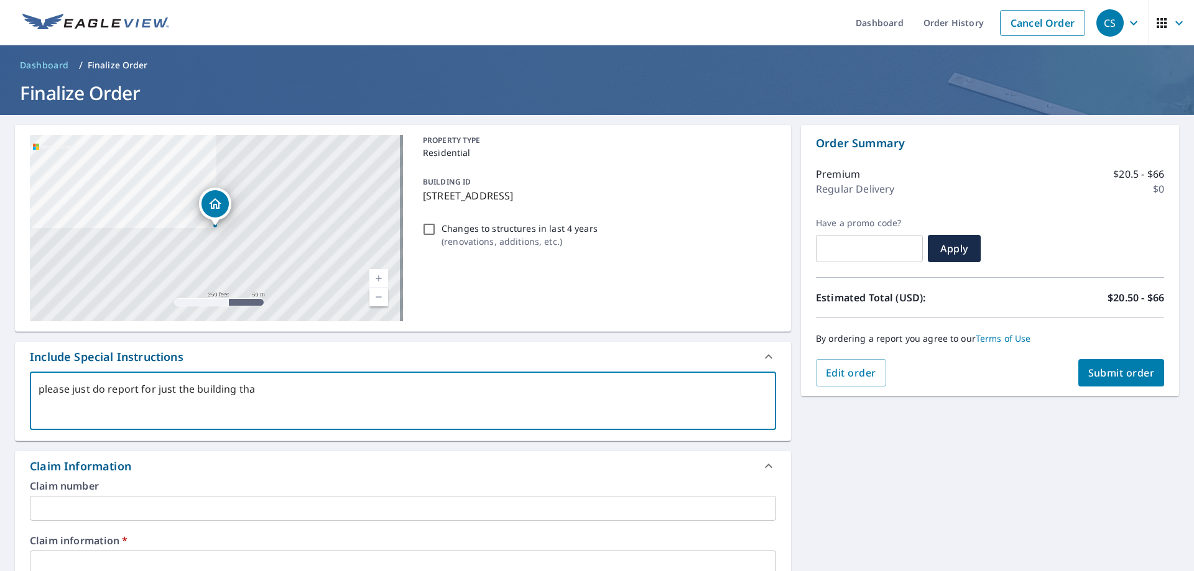
type textarea "x"
checkbox input "true"
type textarea "please just do report for just the building that"
type textarea "x"
checkbox input "true"
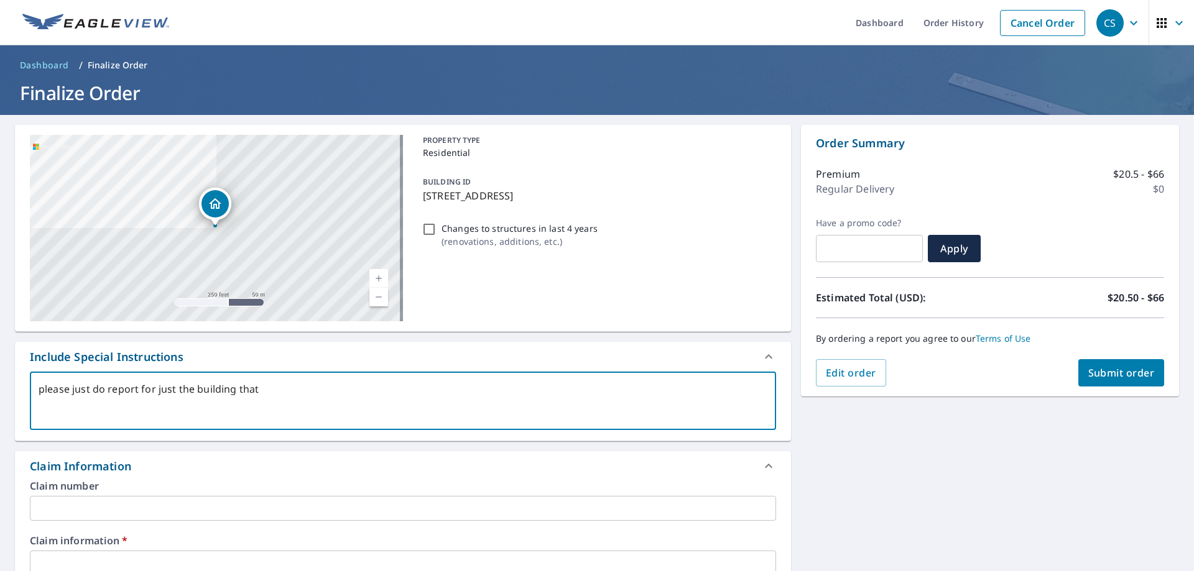
type textarea "please just do report for just the building that i"
type textarea "x"
checkbox input "true"
type textarea "please just do report for just the building that is"
type textarea "x"
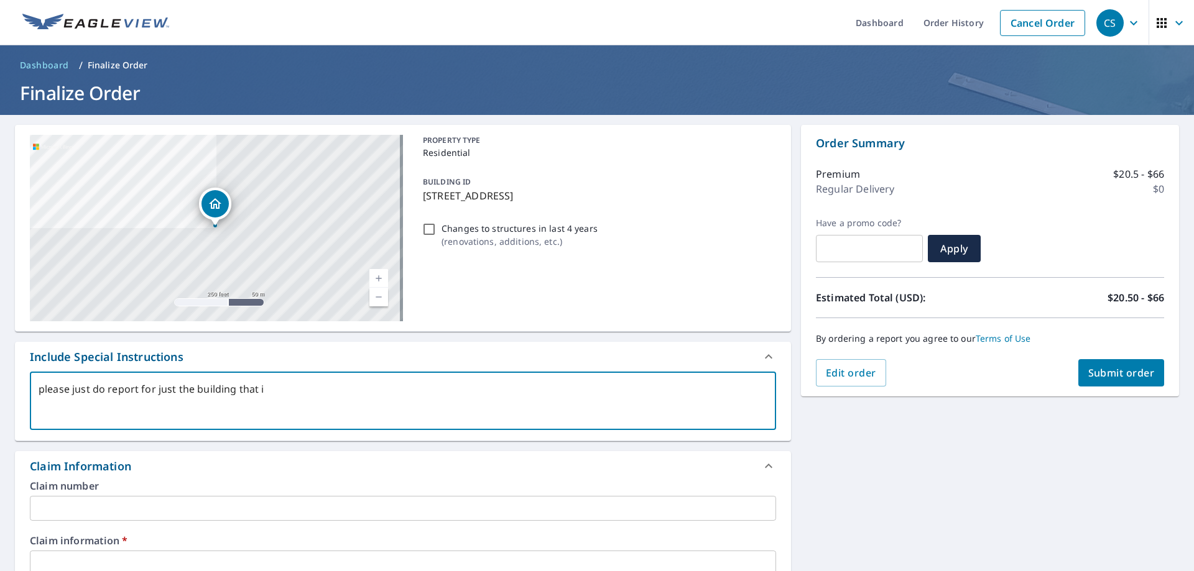
checkbox input "true"
type textarea "please just do report for just the building that is"
type textarea "x"
checkbox input "true"
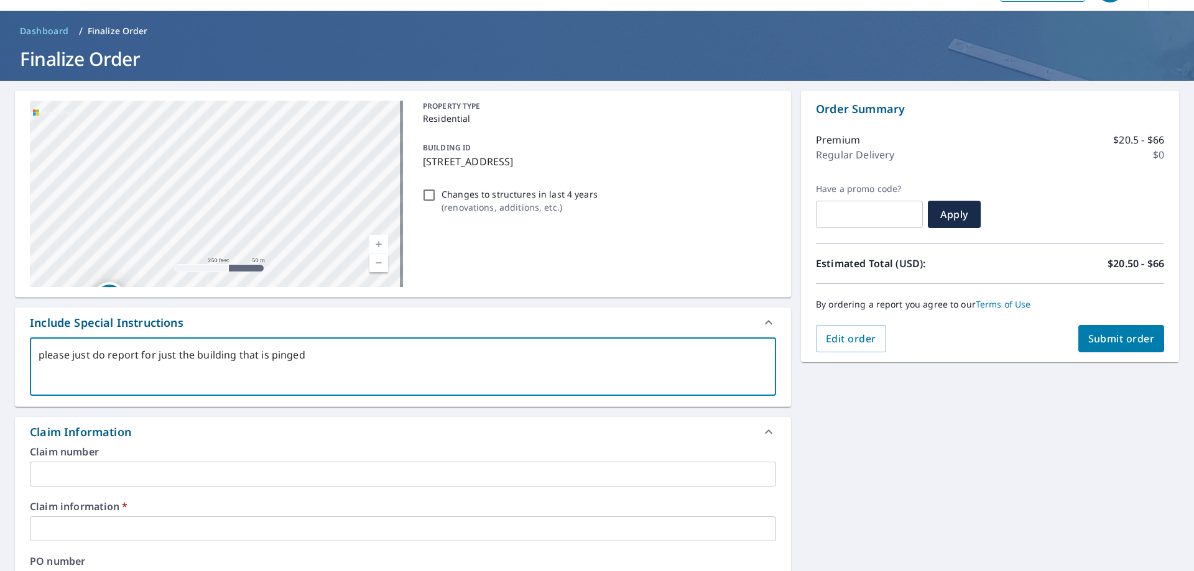
scroll to position [62, 0]
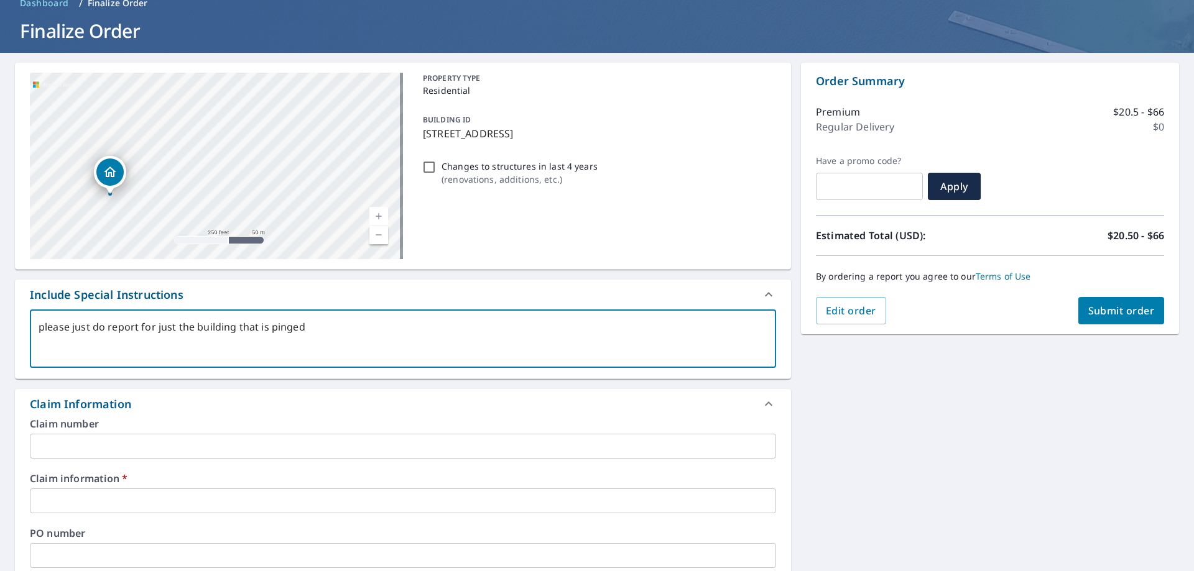
drag, startPoint x: 295, startPoint y: 172, endPoint x: 295, endPoint y: 60, distance: 111.3
click at [295, 60] on div "[STREET_ADDRESS] Aerial Road A standard road map Aerial A detailed look from ab…" at bounding box center [597, 509] width 1194 height 912
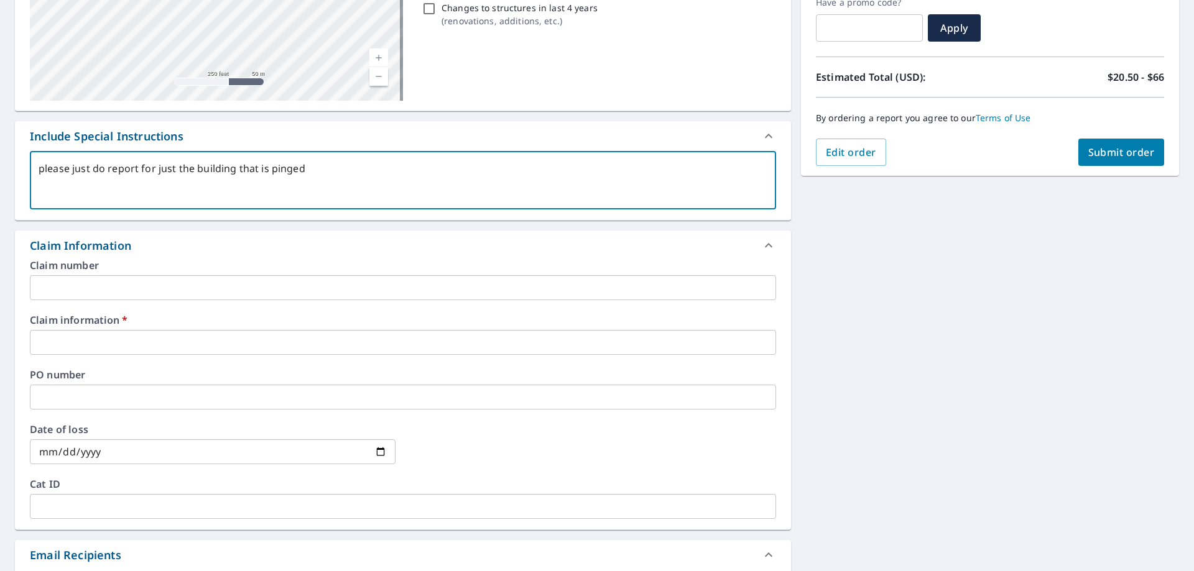
scroll to position [249, 0]
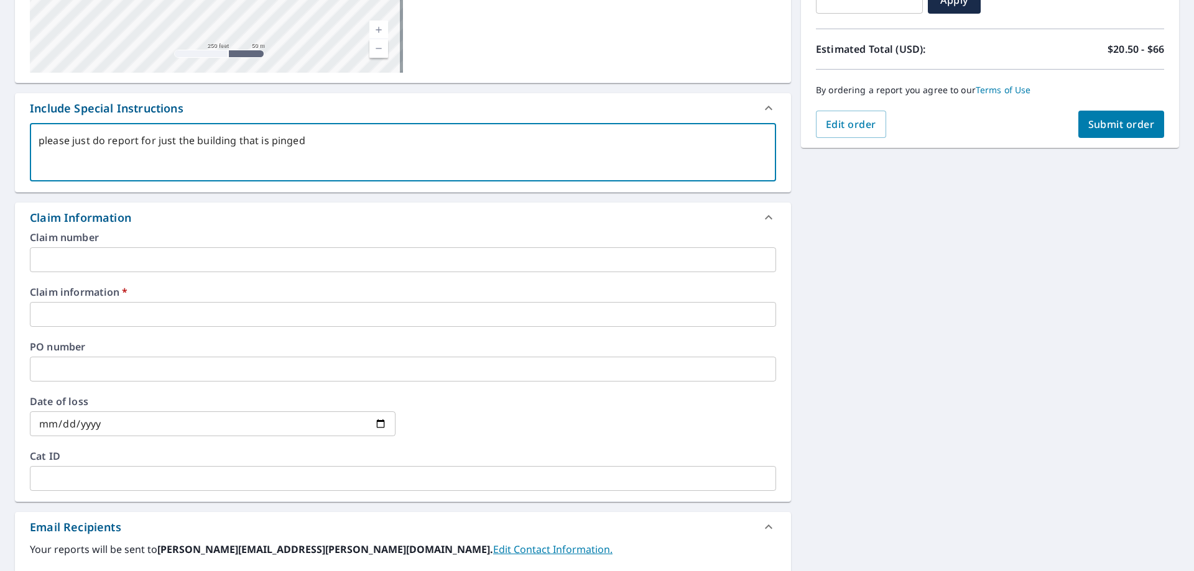
click at [60, 316] on input "text" at bounding box center [403, 314] width 746 height 25
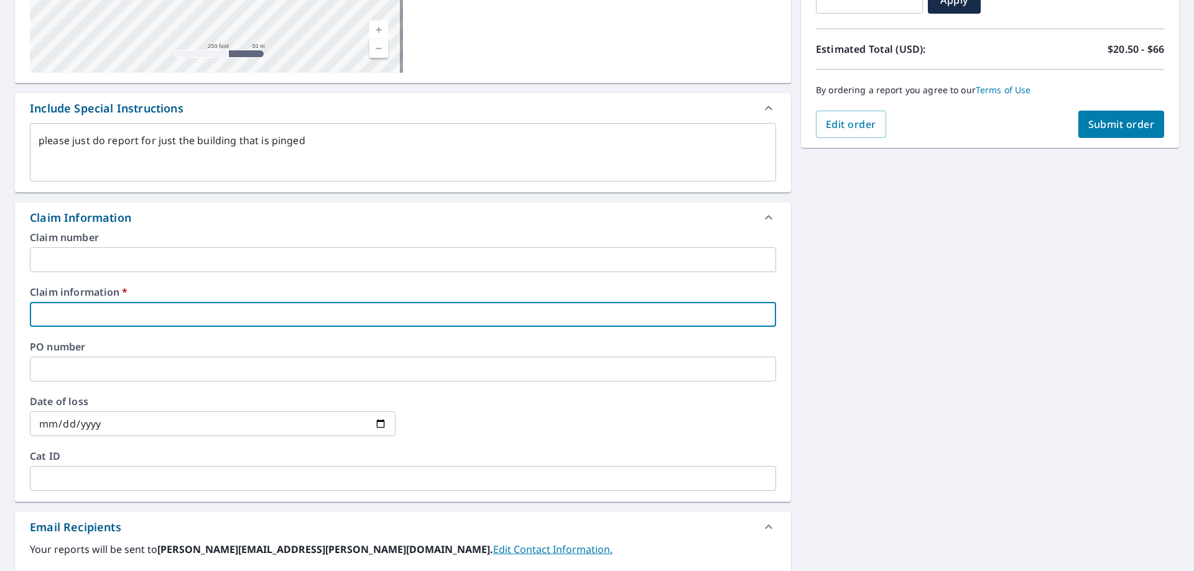
click at [56, 317] on input "text" at bounding box center [403, 314] width 746 height 25
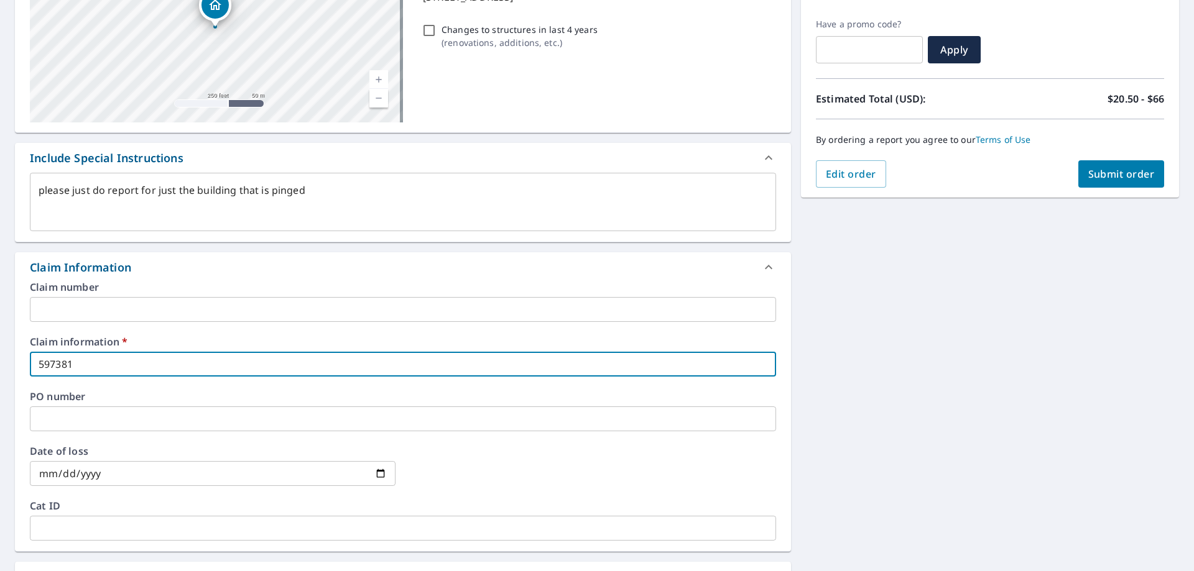
scroll to position [177, 0]
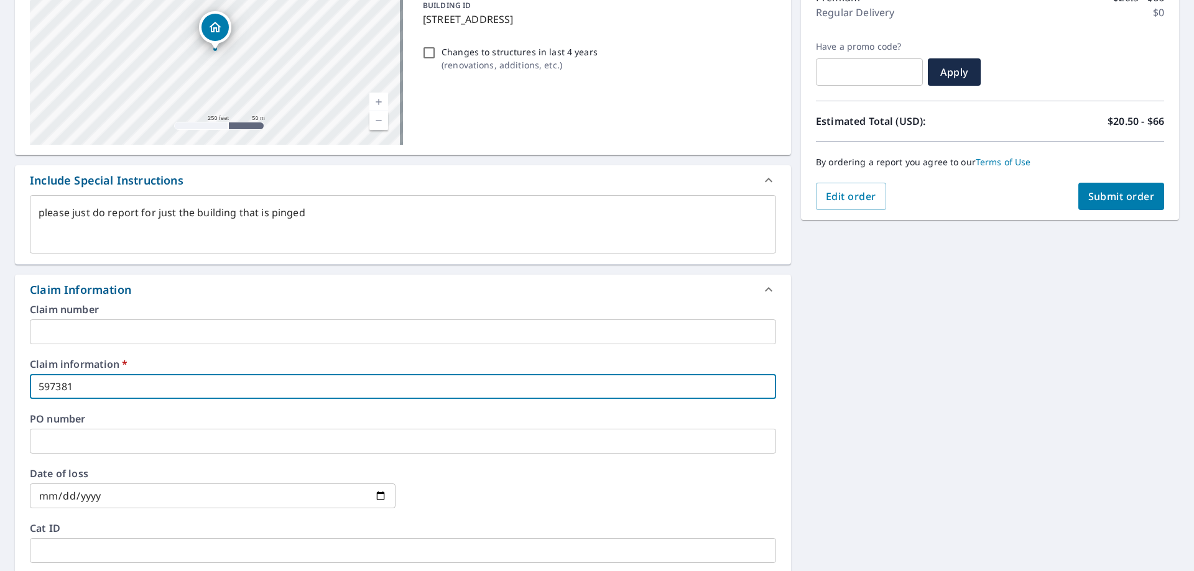
click at [1119, 199] on span "Submit order" at bounding box center [1121, 197] width 67 height 14
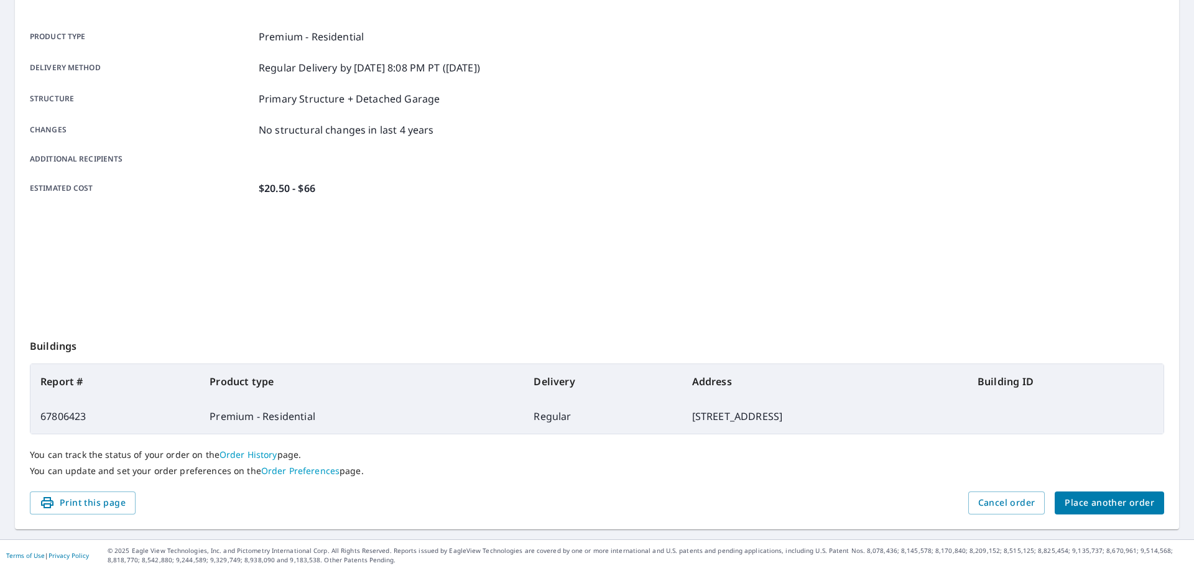
scroll to position [160, 0]
